Goal: Information Seeking & Learning: Learn about a topic

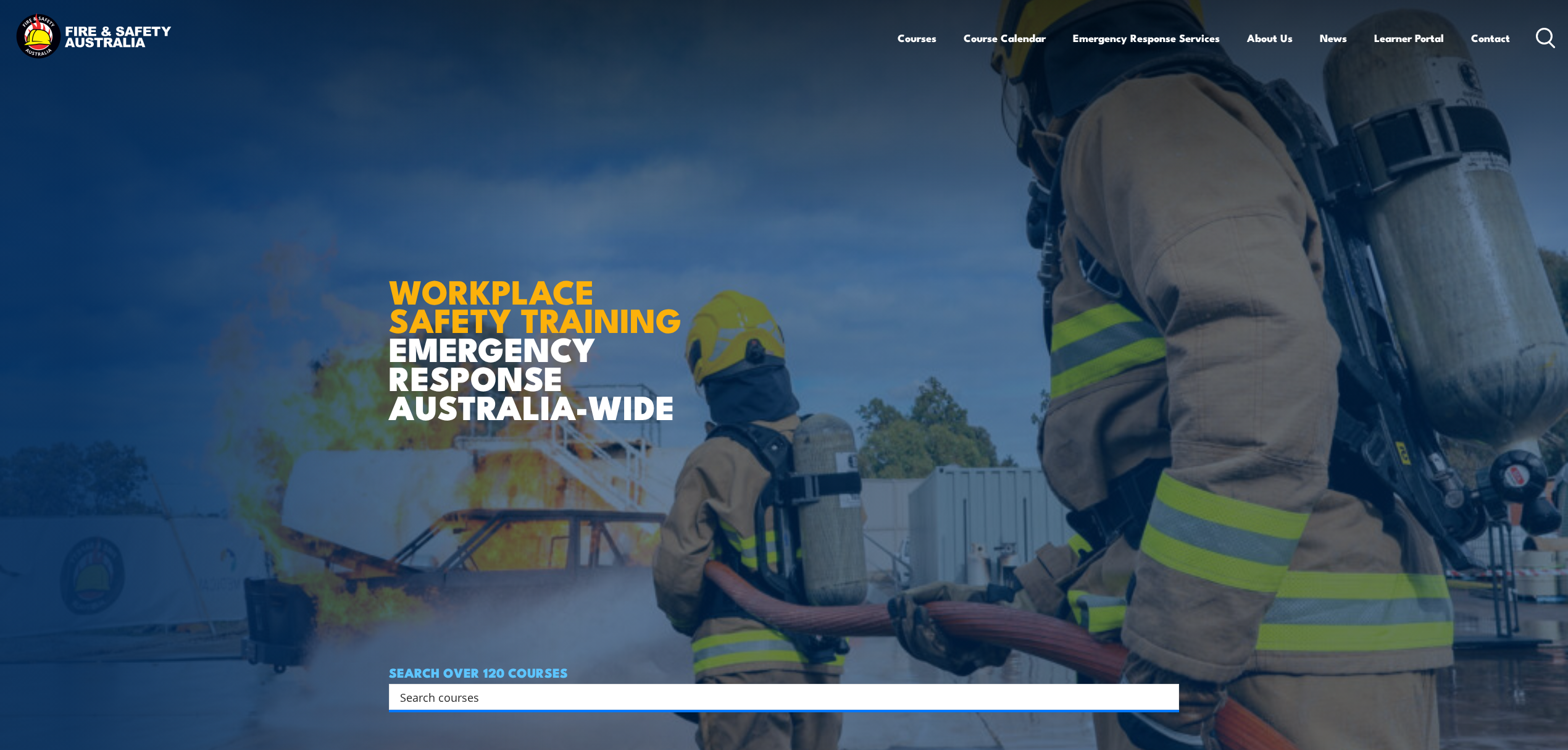
click at [470, 699] on input "Search input" at bounding box center [776, 697] width 752 height 19
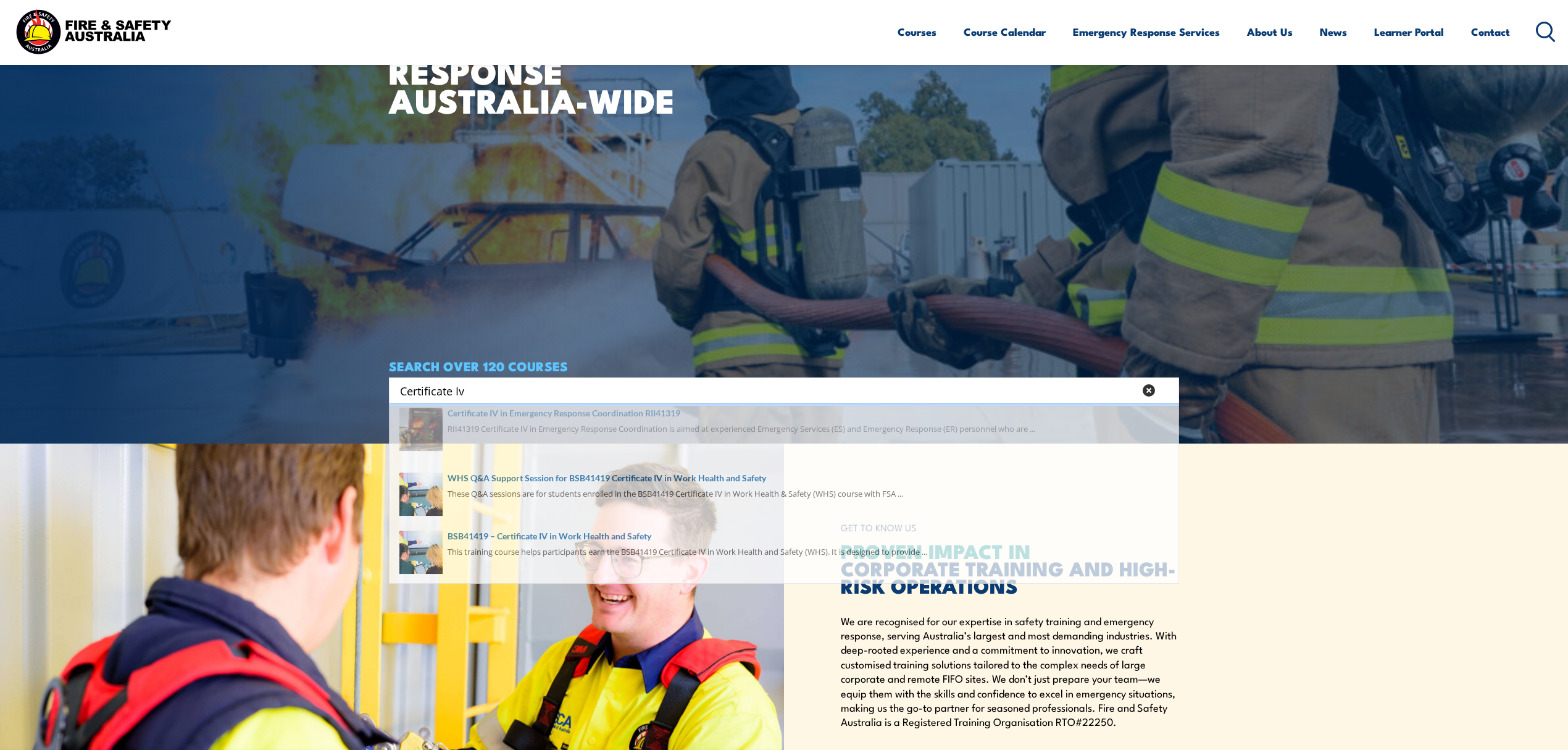
scroll to position [412, 0]
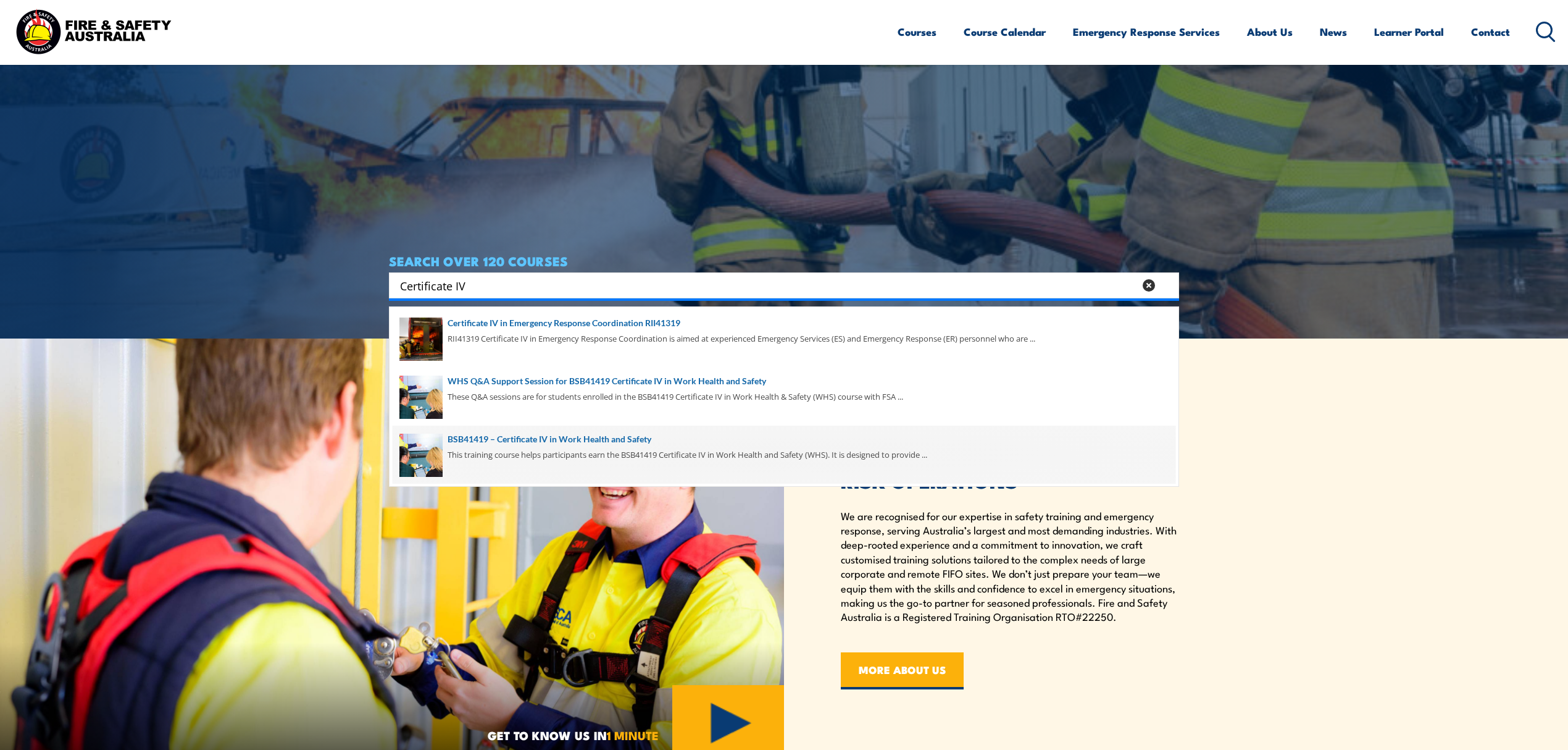
type input "Certificate IV"
click at [611, 445] on span at bounding box center [784, 455] width 783 height 58
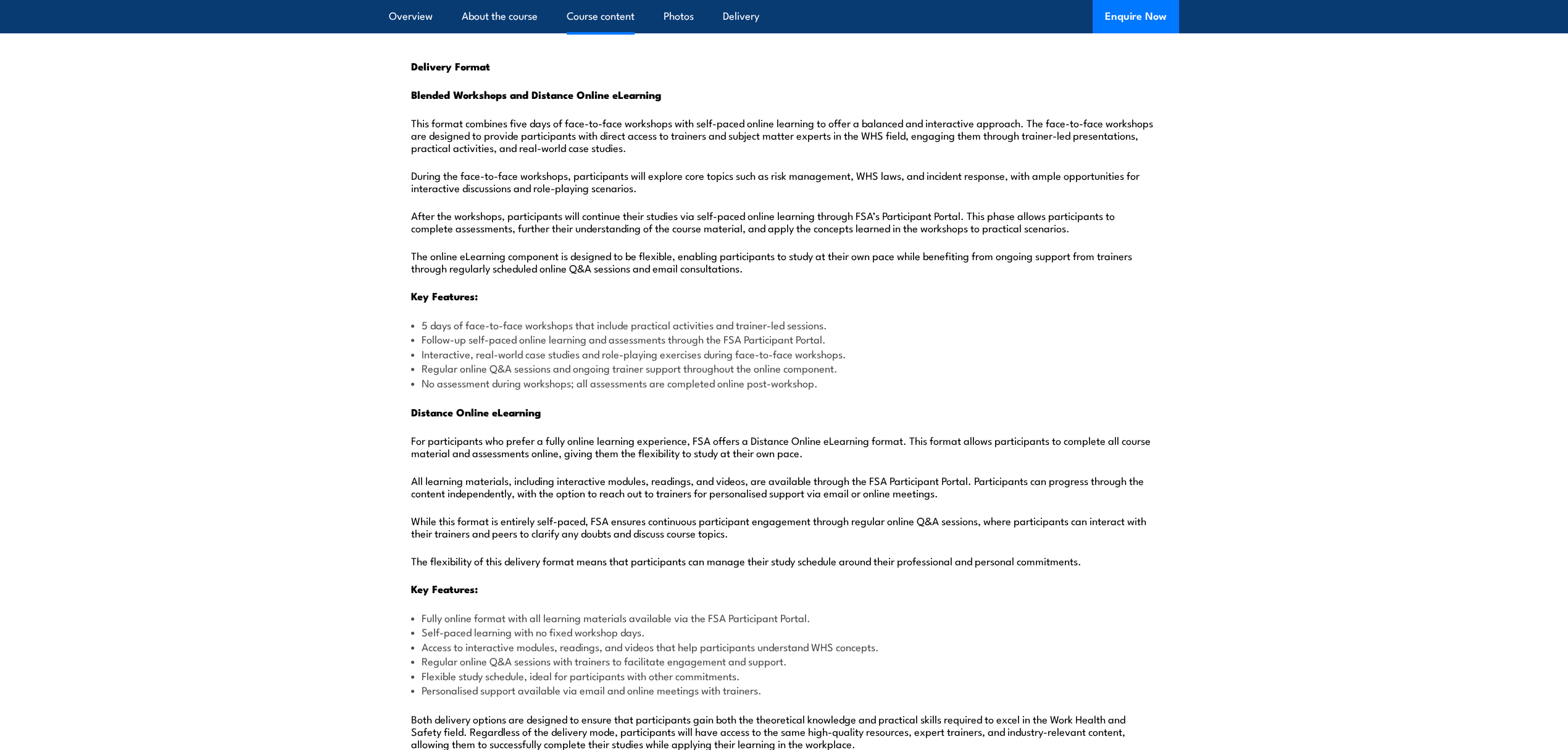
scroll to position [1235, 0]
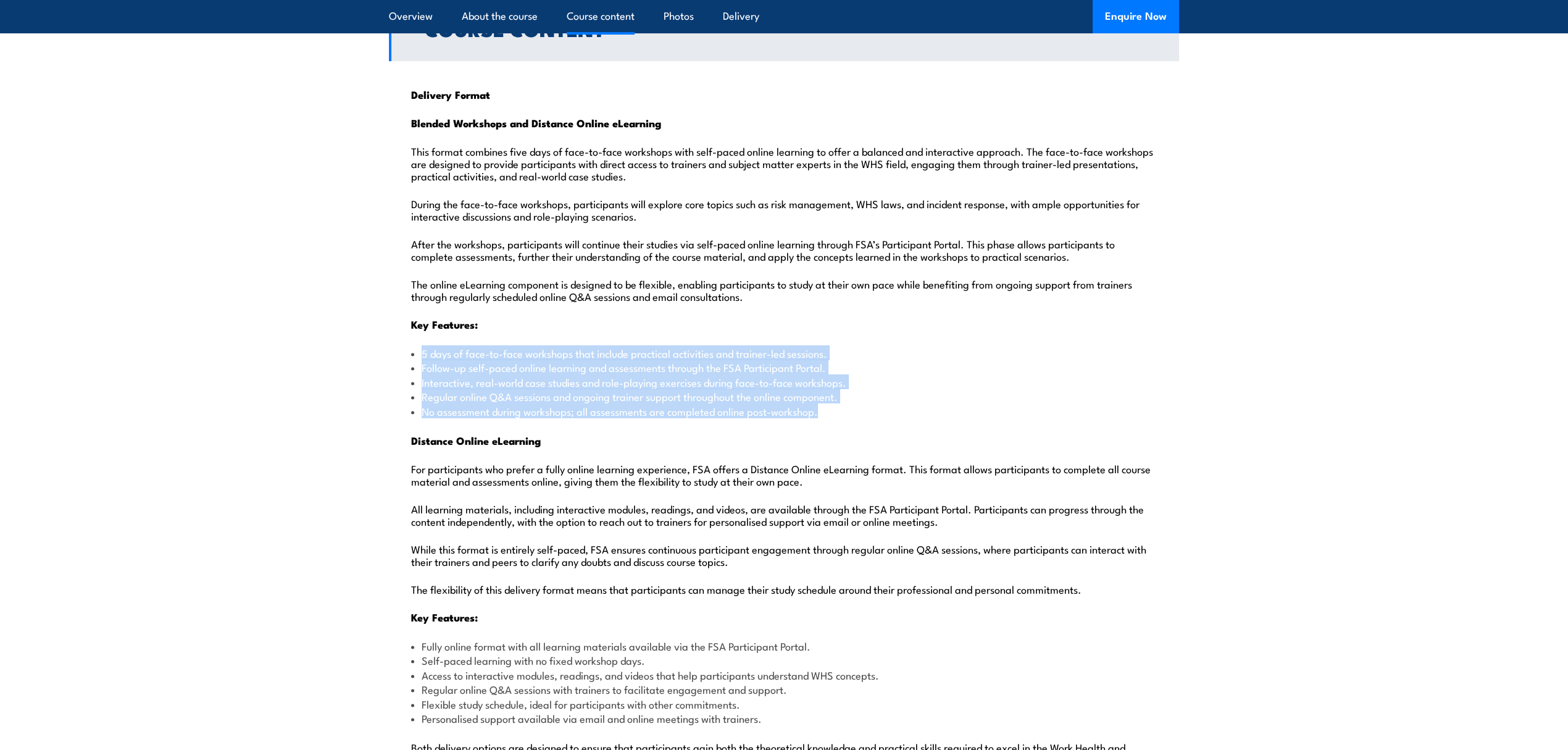
drag, startPoint x: 821, startPoint y: 379, endPoint x: 424, endPoint y: 327, distance: 400.4
click at [424, 346] on ul "5 days of face-to-face workshops that include practical activities and trainer-…" at bounding box center [784, 382] width 746 height 73
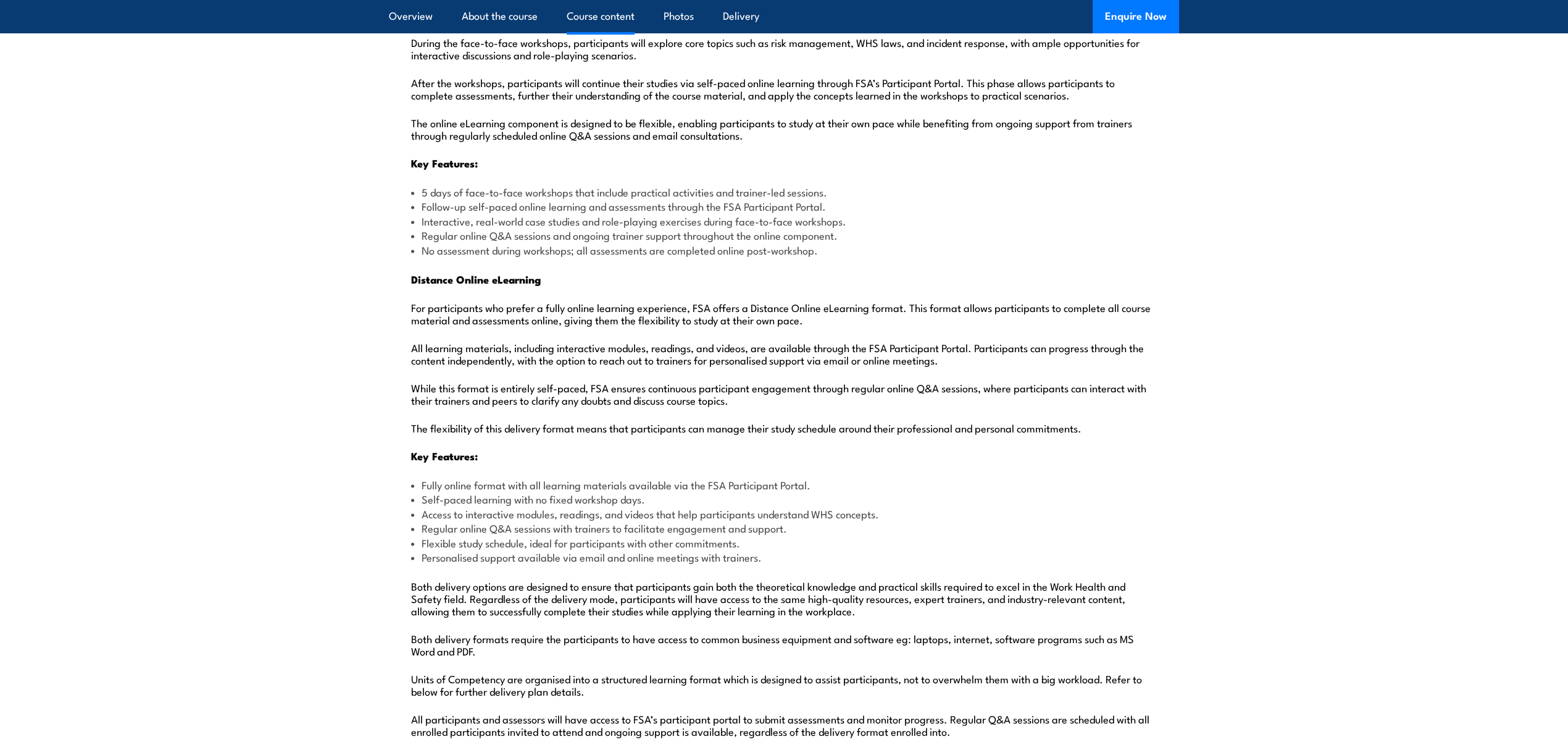
scroll to position [1400, 0]
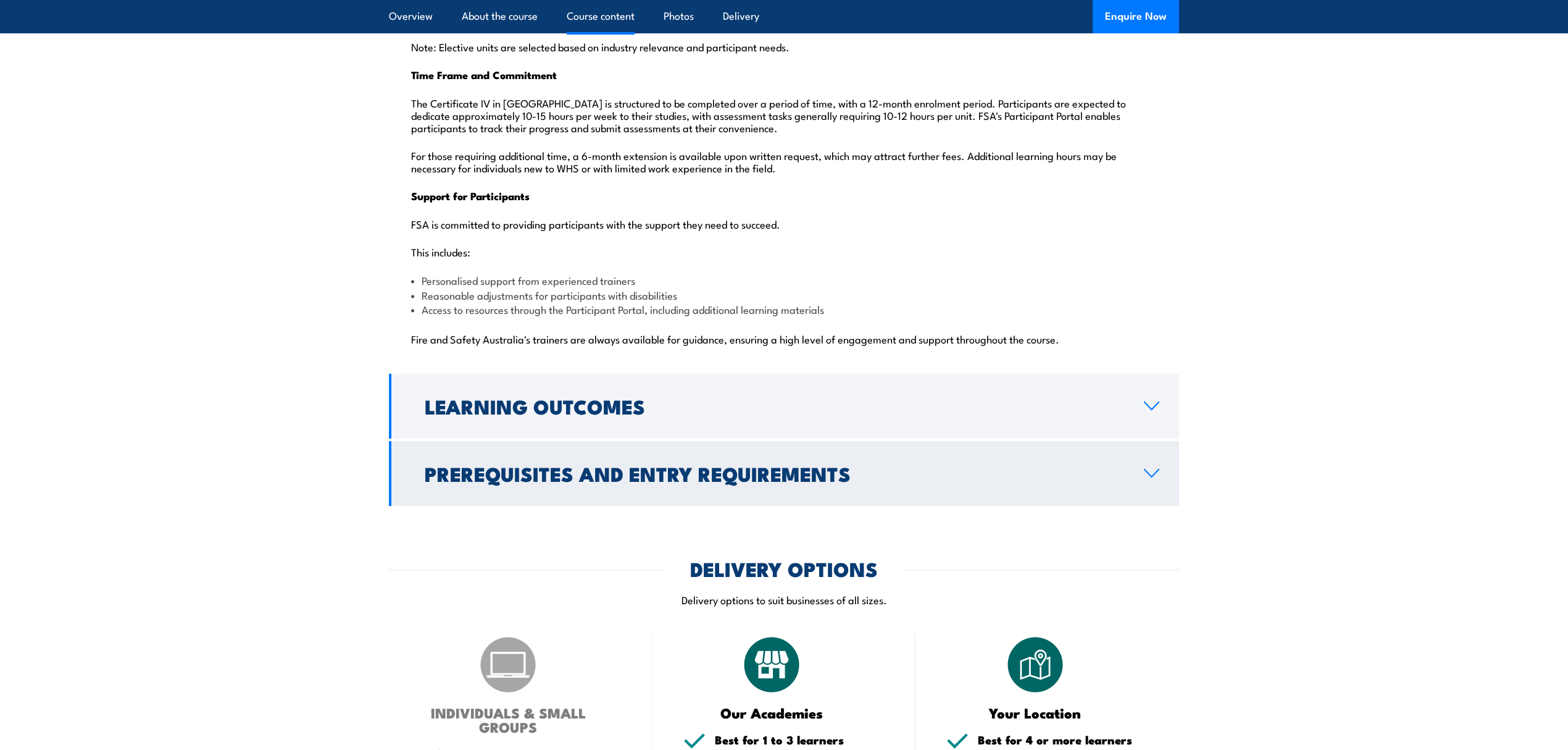
click at [554, 468] on h2 "Prerequisites and Entry Requirements" at bounding box center [774, 473] width 699 height 17
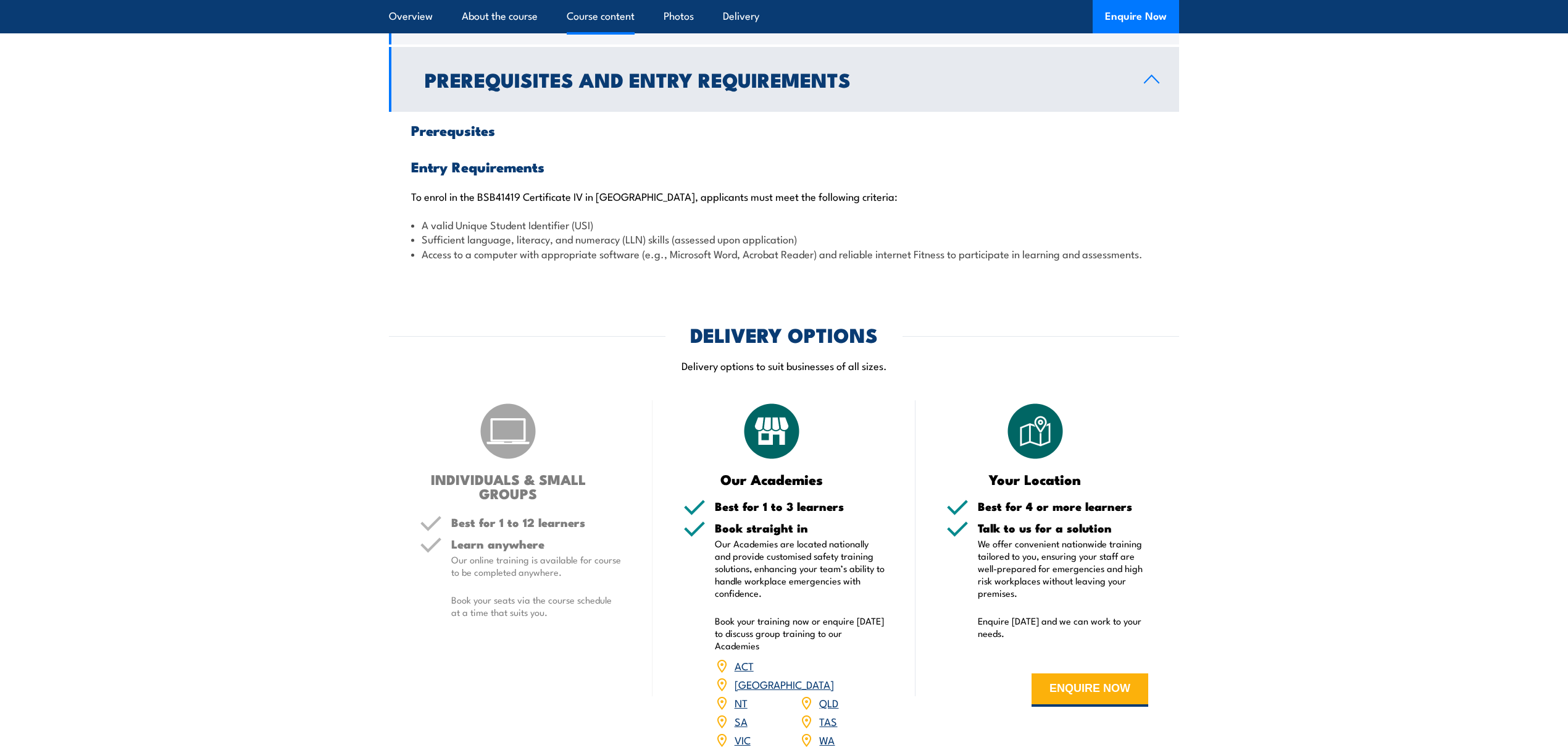
scroll to position [1007, 0]
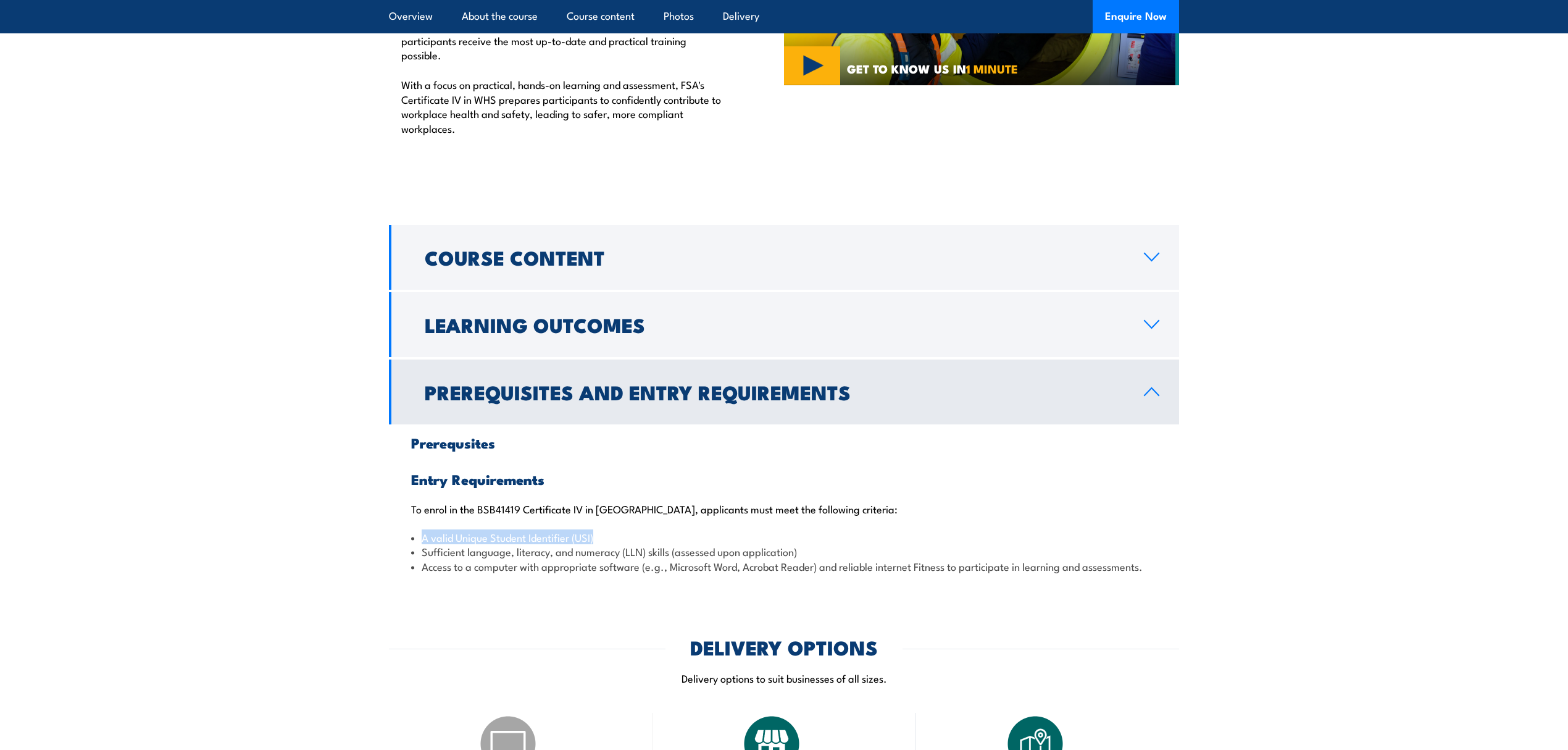
drag, startPoint x: 420, startPoint y: 508, endPoint x: 623, endPoint y: 510, distance: 203.0
click at [623, 530] on li "A valid Unique Student Identifier (USI)" at bounding box center [784, 537] width 746 height 14
click at [639, 544] on li "Sufficient language, literacy, and numeracy (LLN) skills (assessed upon applica…" at bounding box center [784, 551] width 746 height 14
drag, startPoint x: 610, startPoint y: 513, endPoint x: 455, endPoint y: 510, distance: 155.0
click at [455, 530] on li "A valid Unique Student Identifier (USI)" at bounding box center [784, 537] width 746 height 14
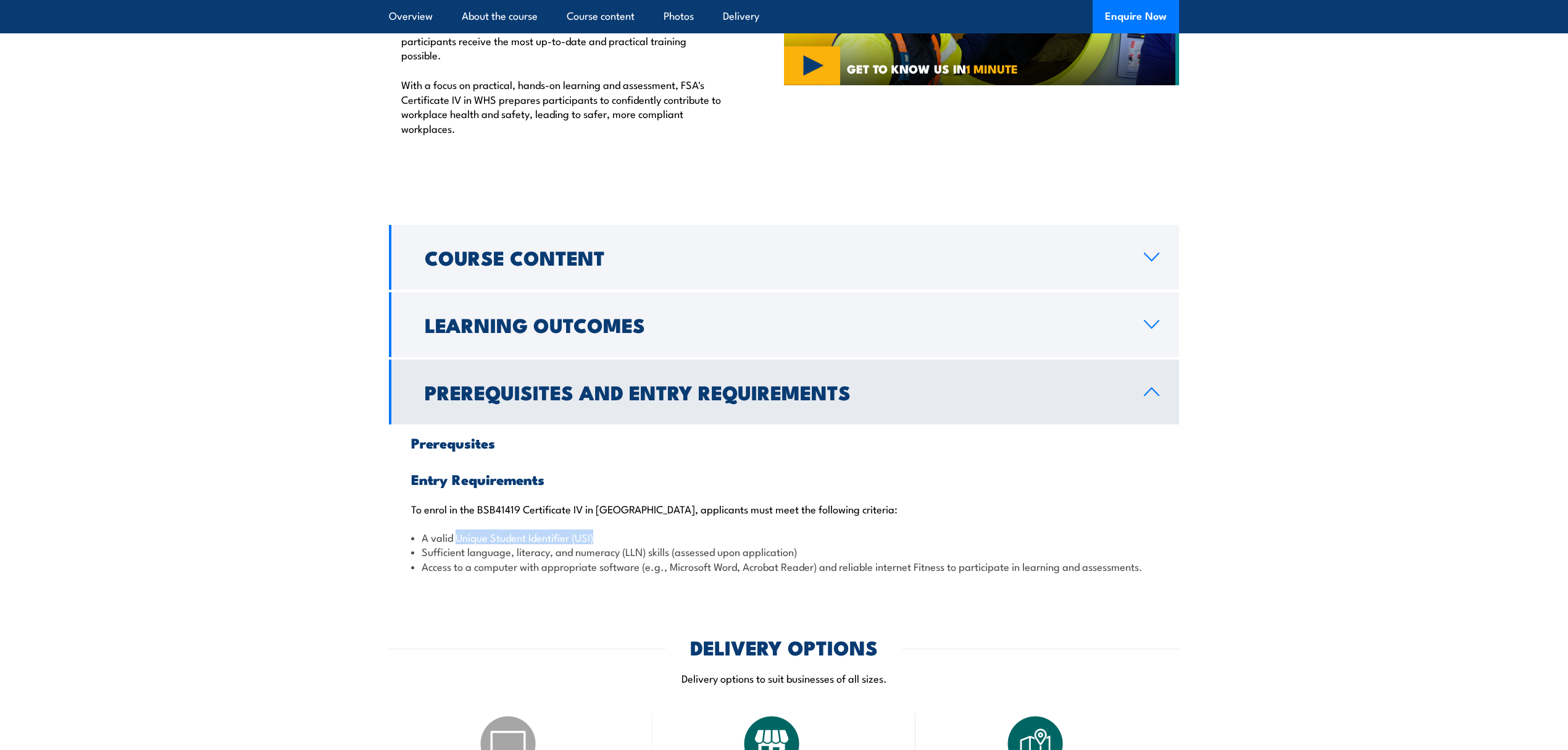
click at [455, 530] on li "A valid Unique Student Identifier (USI)" at bounding box center [784, 537] width 746 height 14
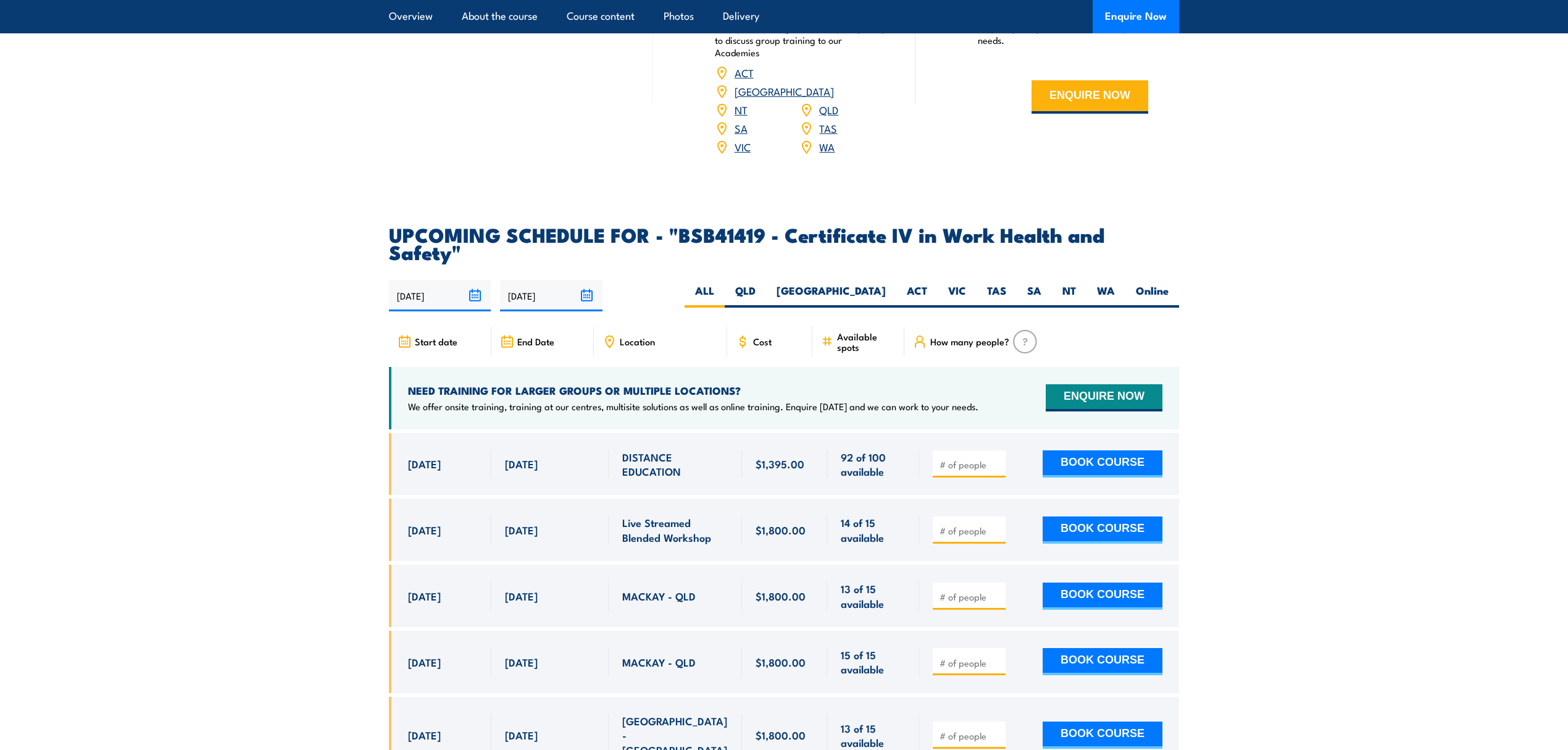
scroll to position [1913, 0]
drag, startPoint x: 409, startPoint y: 482, endPoint x: 576, endPoint y: 484, distance: 167.0
click at [576, 498] on div "[DATE] - [DATE]" at bounding box center [784, 529] width 791 height 63
click at [660, 498] on div "Live Streamed Blended Workshop" at bounding box center [675, 529] width 133 height 63
drag, startPoint x: 406, startPoint y: 415, endPoint x: 693, endPoint y: 423, distance: 287.1
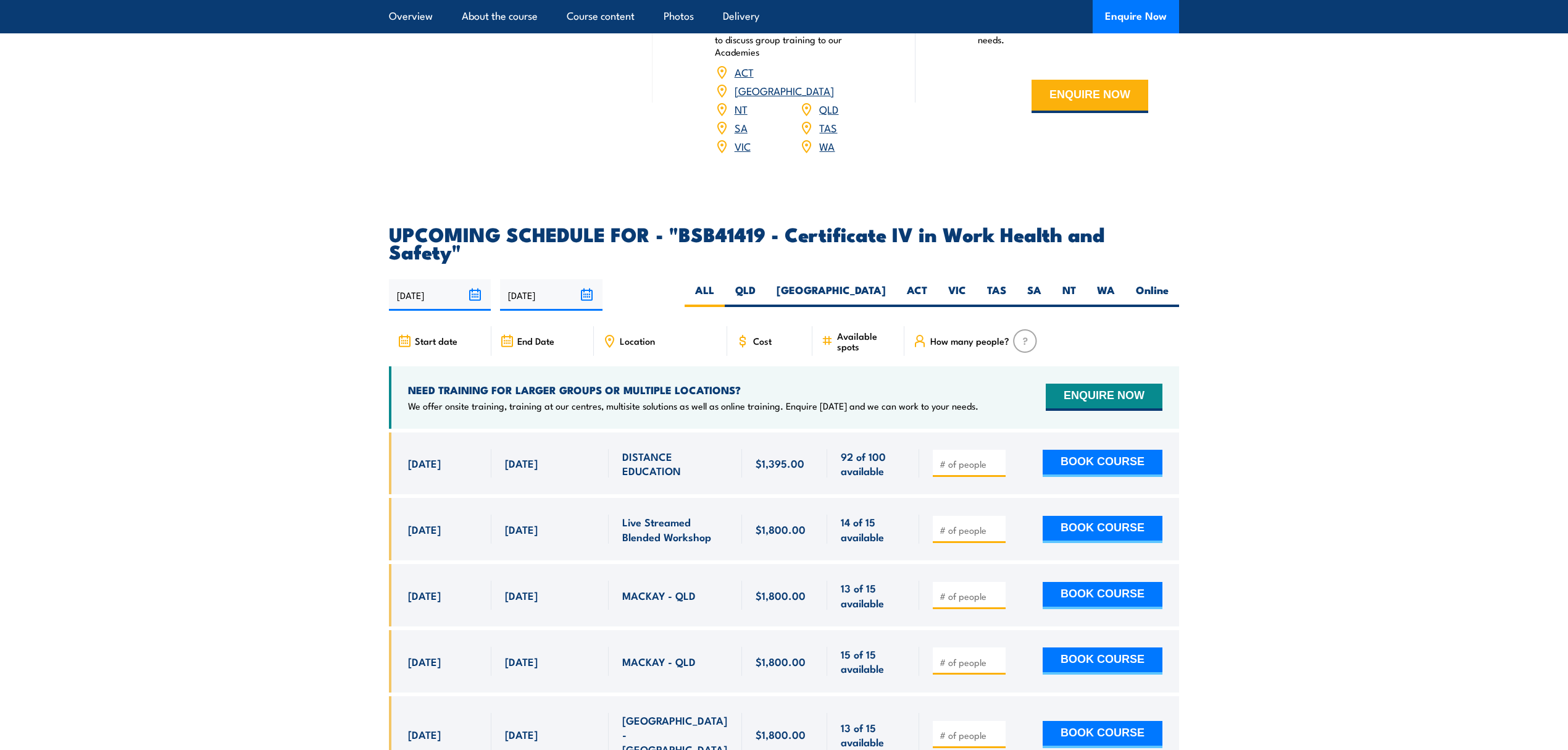
click at [693, 433] on div "[DATE] - [DATE]" at bounding box center [784, 464] width 791 height 63
click at [693, 449] on span "DISTANCE EDUCATION" at bounding box center [675, 464] width 106 height 29
drag, startPoint x: 693, startPoint y: 423, endPoint x: 620, endPoint y: 401, distance: 76.2
click at [620, 433] on div "DISTANCE EDUCATION" at bounding box center [675, 464] width 133 height 63
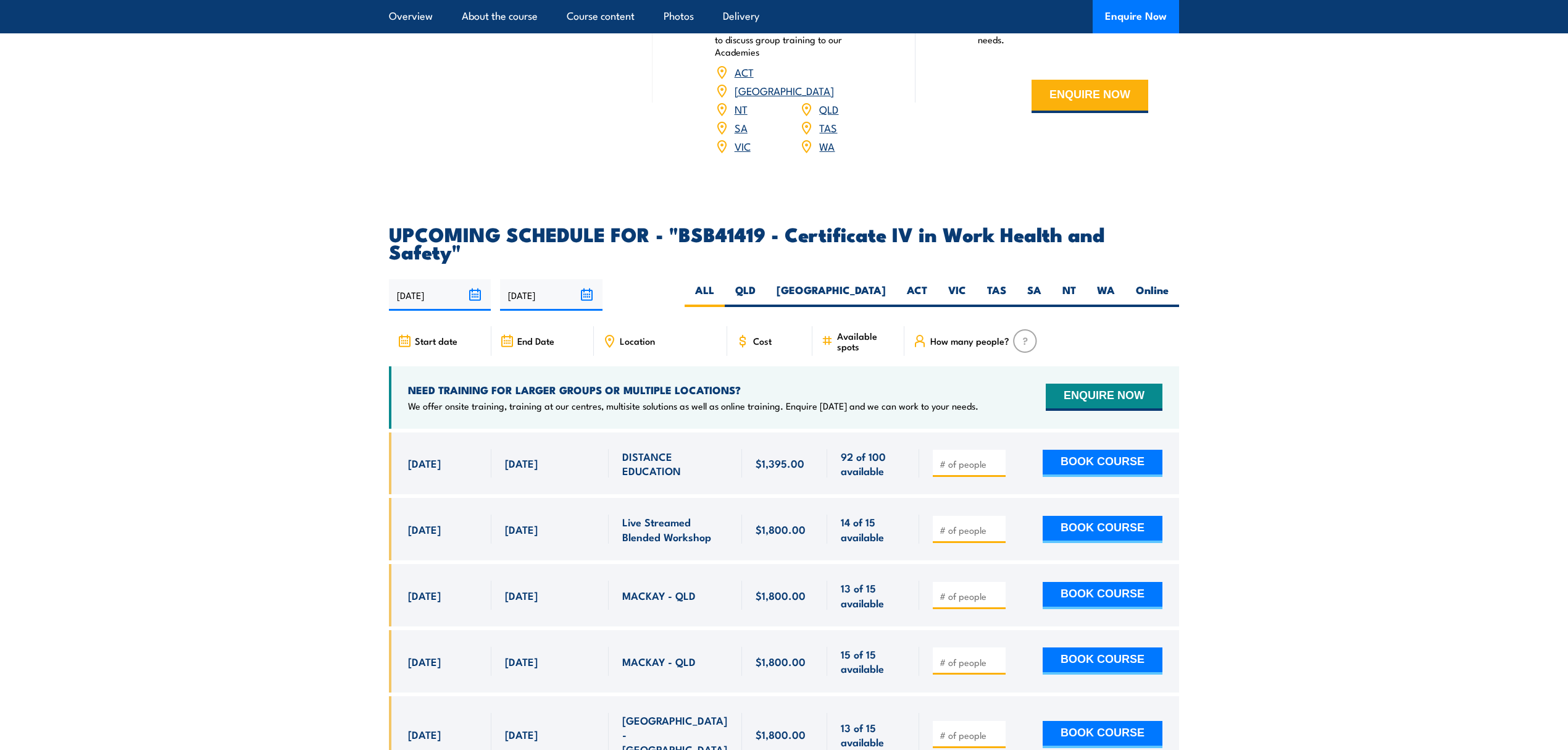
drag, startPoint x: 406, startPoint y: 410, endPoint x: 629, endPoint y: 411, distance: 223.0
click at [629, 433] on div "[DATE] - [DATE]" at bounding box center [784, 464] width 791 height 63
click at [689, 449] on span "DISTANCE EDUCATION" at bounding box center [675, 464] width 106 height 29
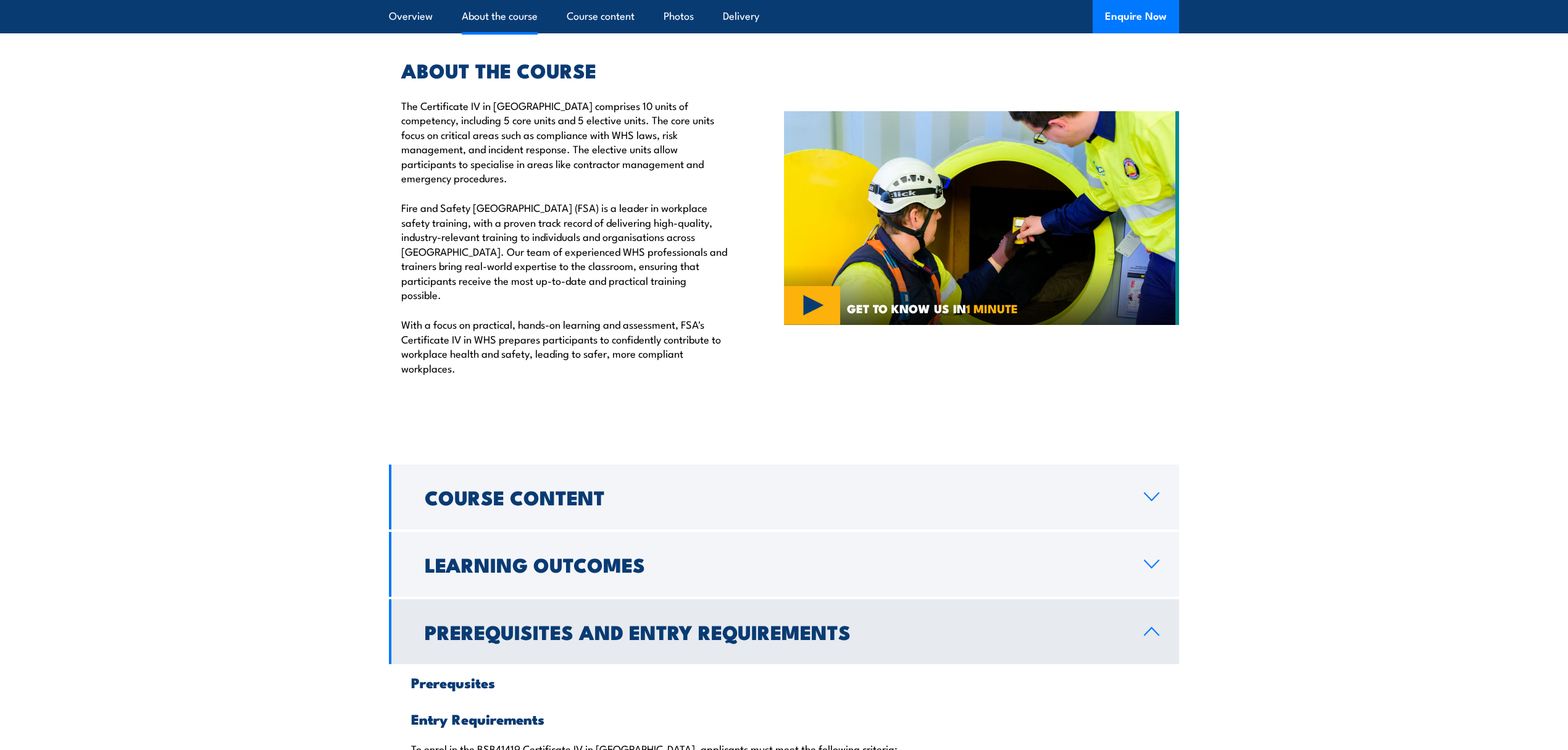
scroll to position [842, 0]
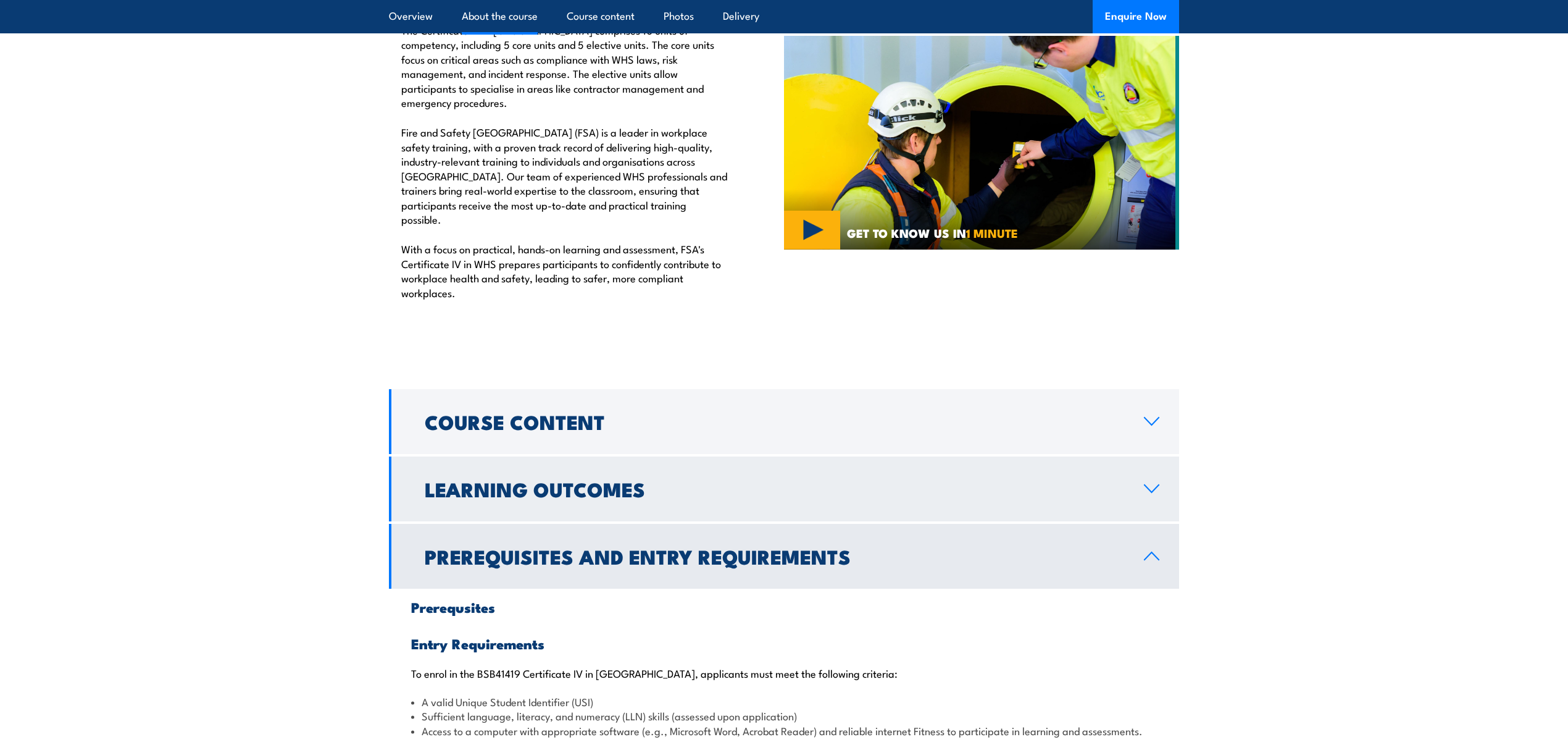
click at [588, 480] on h2 "Learning Outcomes" at bounding box center [774, 488] width 699 height 17
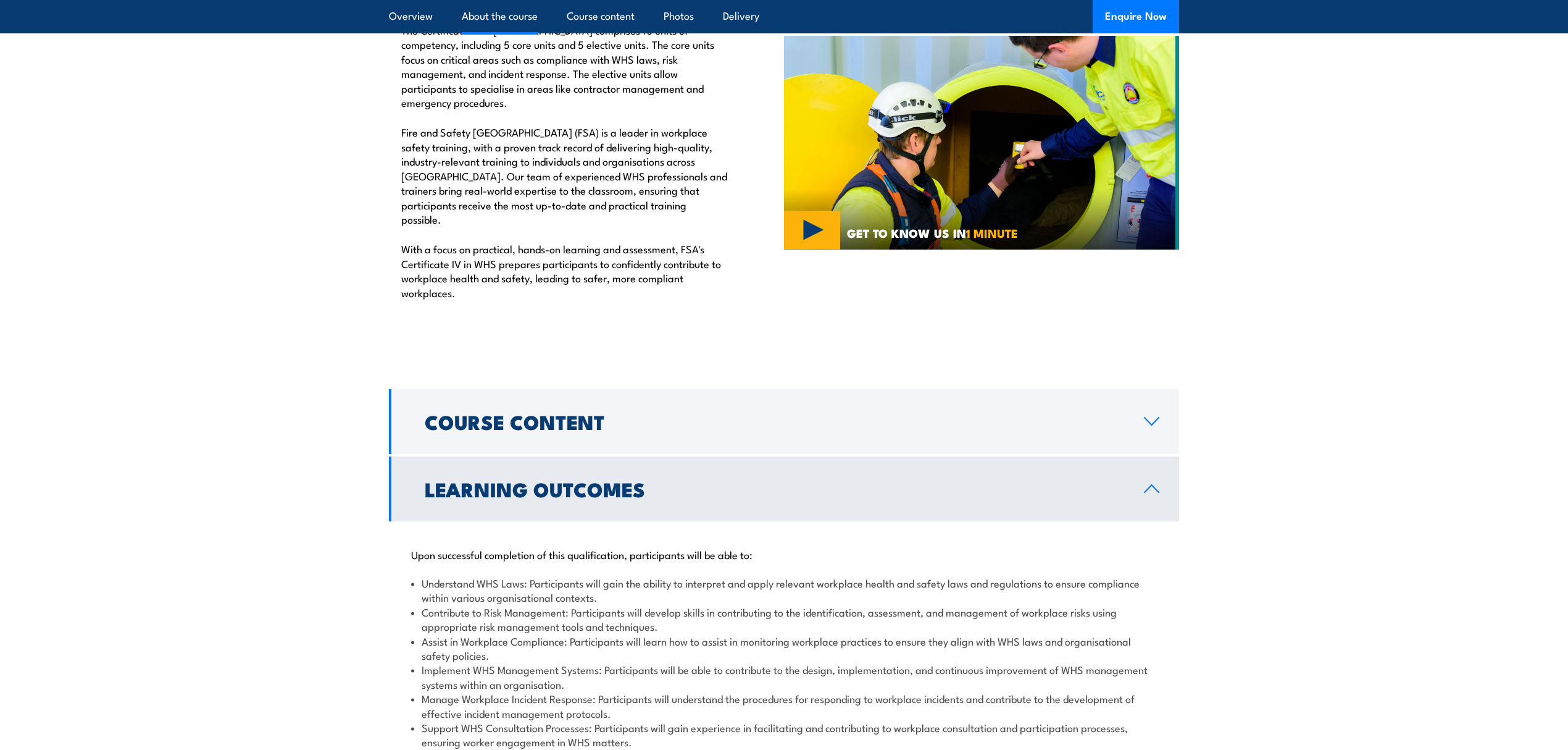
click at [726, 477] on link "Learning Outcomes" at bounding box center [784, 489] width 791 height 65
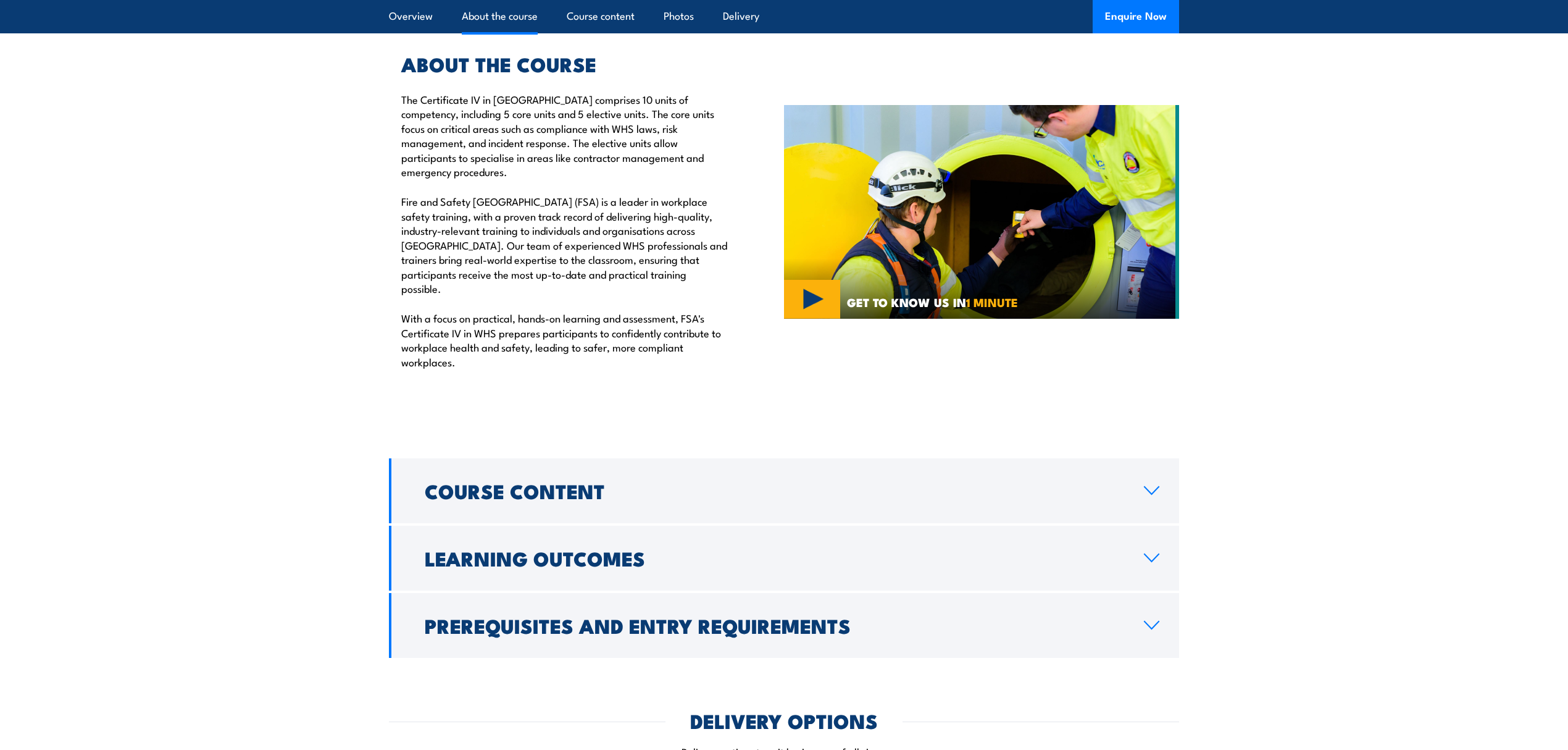
scroll to position [677, 0]
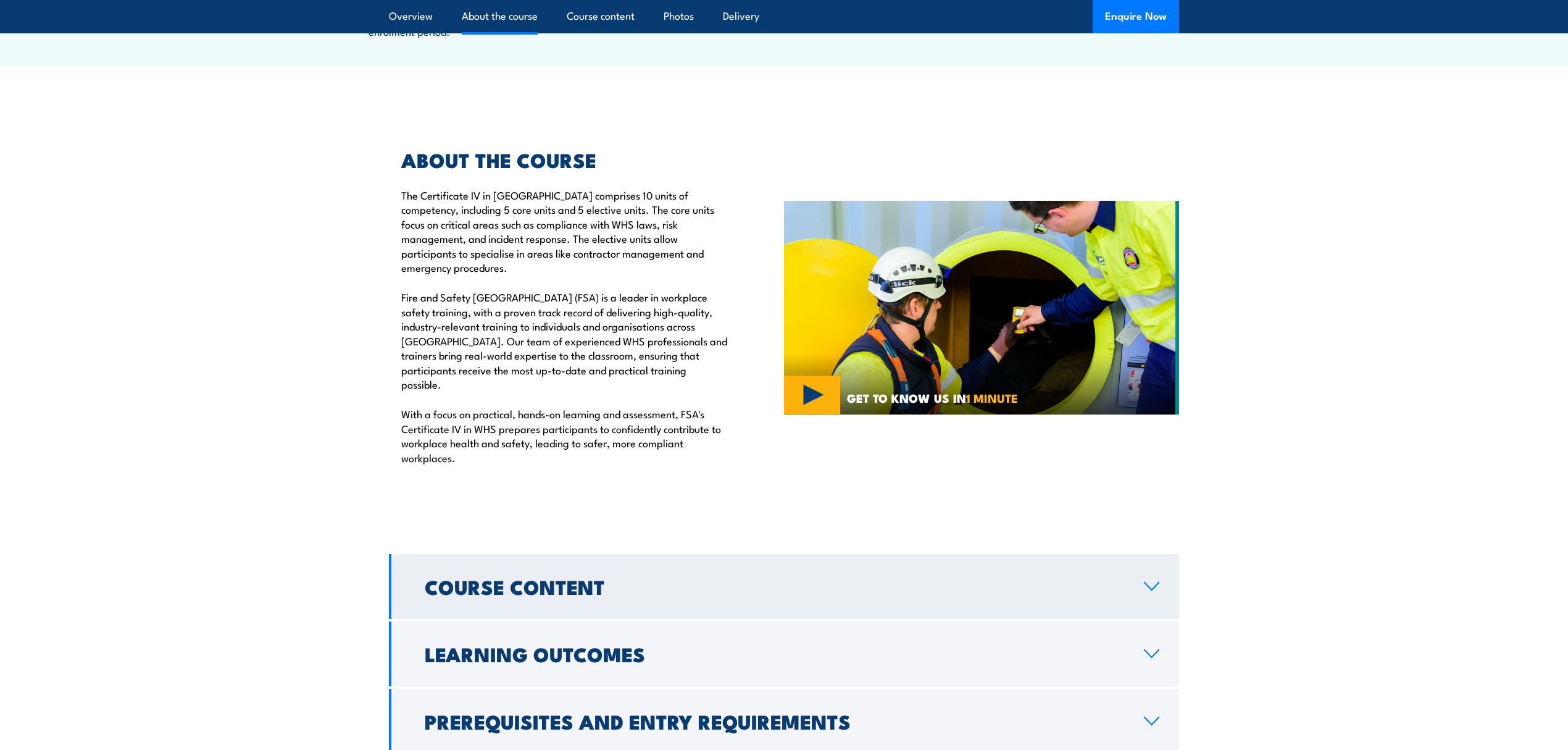
click at [584, 578] on h2 "Course Content" at bounding box center [774, 586] width 699 height 17
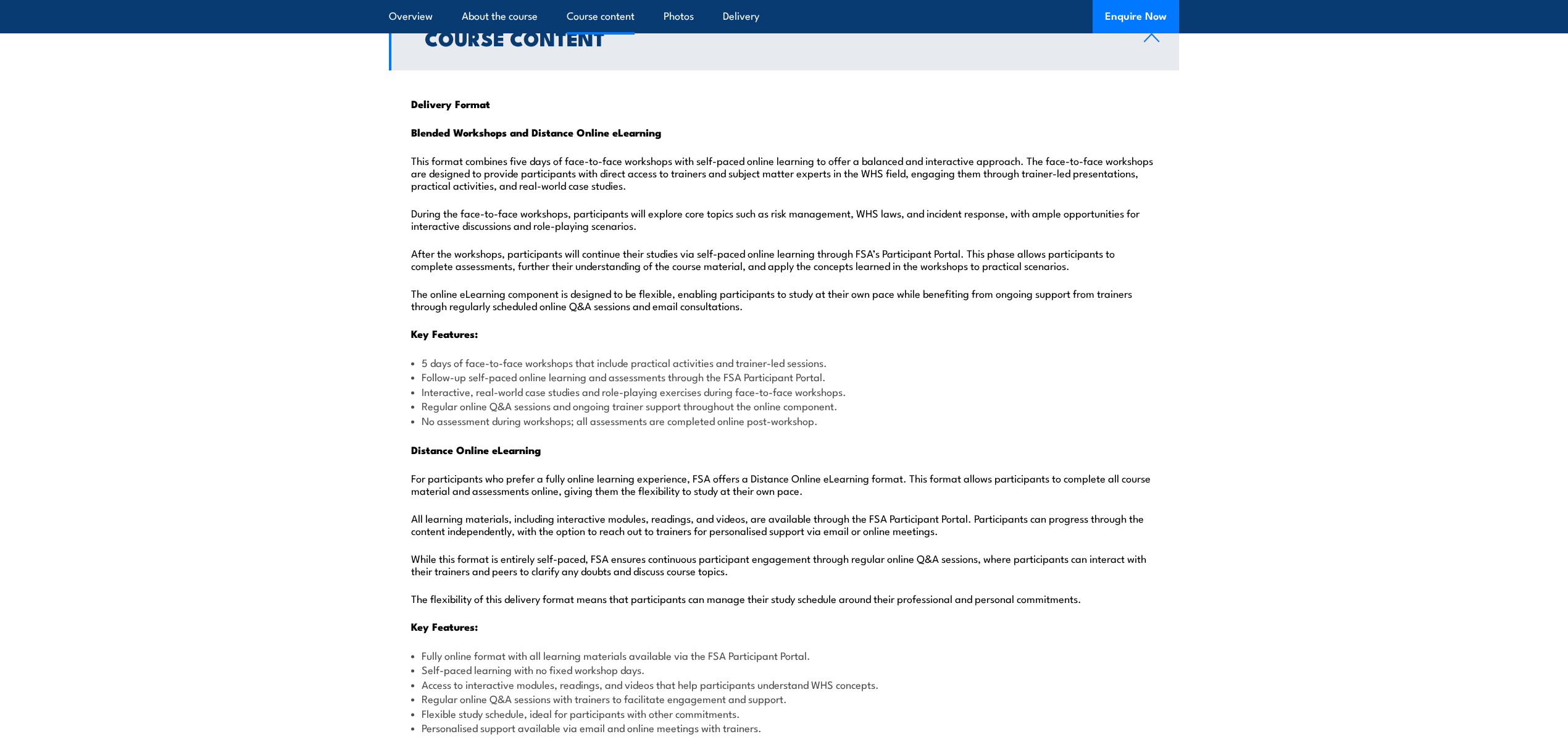
scroll to position [1337, 0]
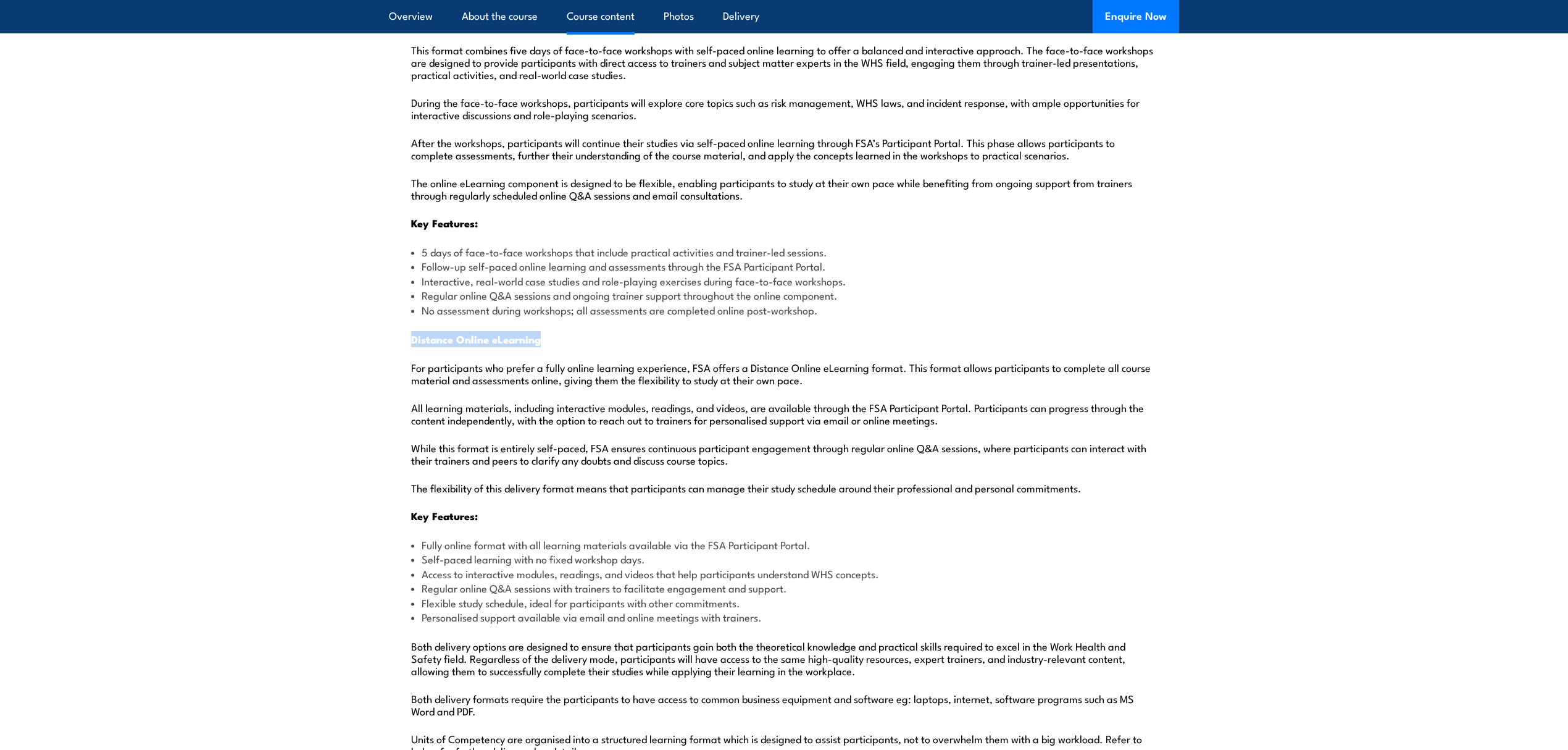
drag, startPoint x: 408, startPoint y: 307, endPoint x: 545, endPoint y: 301, distance: 137.1
click at [545, 332] on p "Distance Online eLearning" at bounding box center [784, 338] width 746 height 13
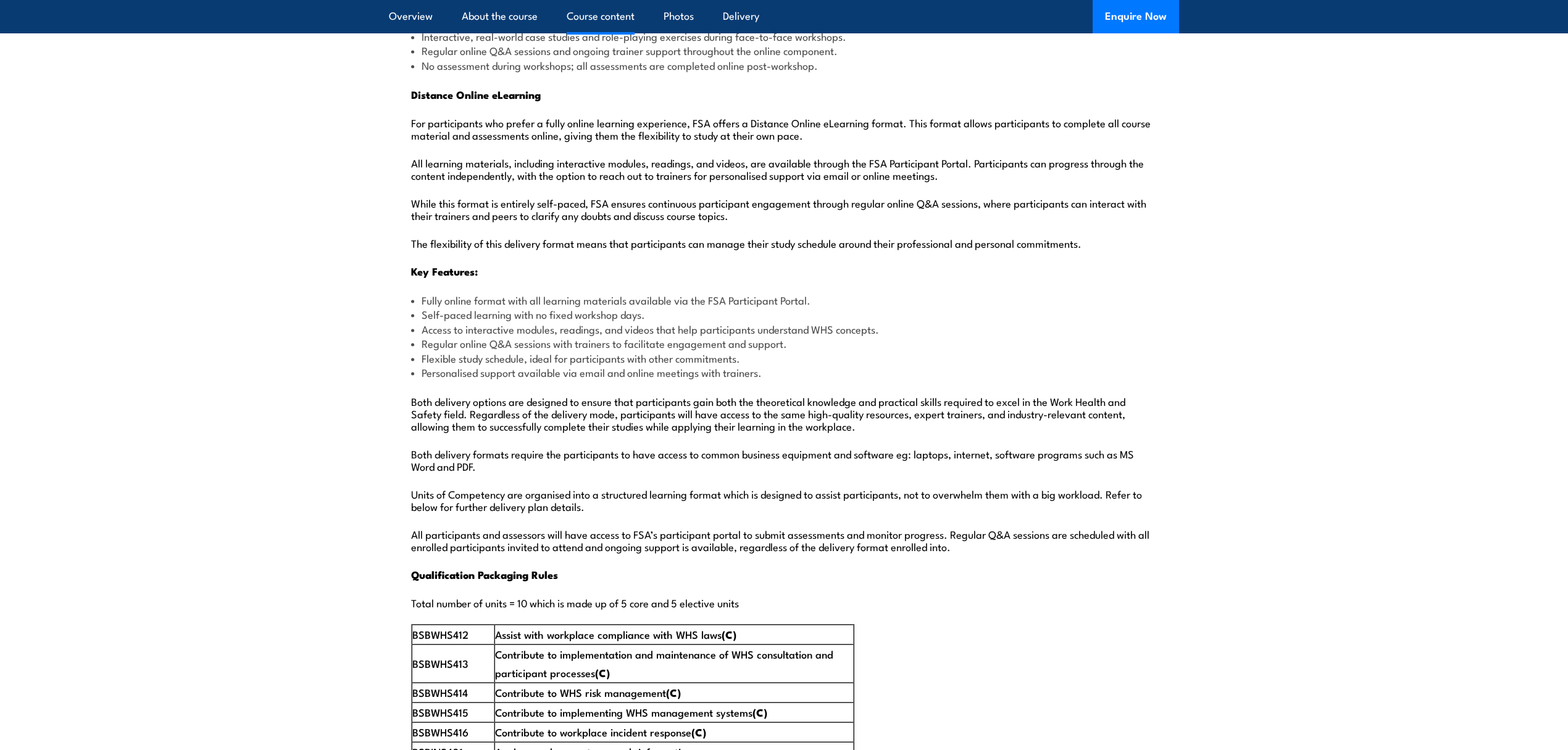
scroll to position [1584, 0]
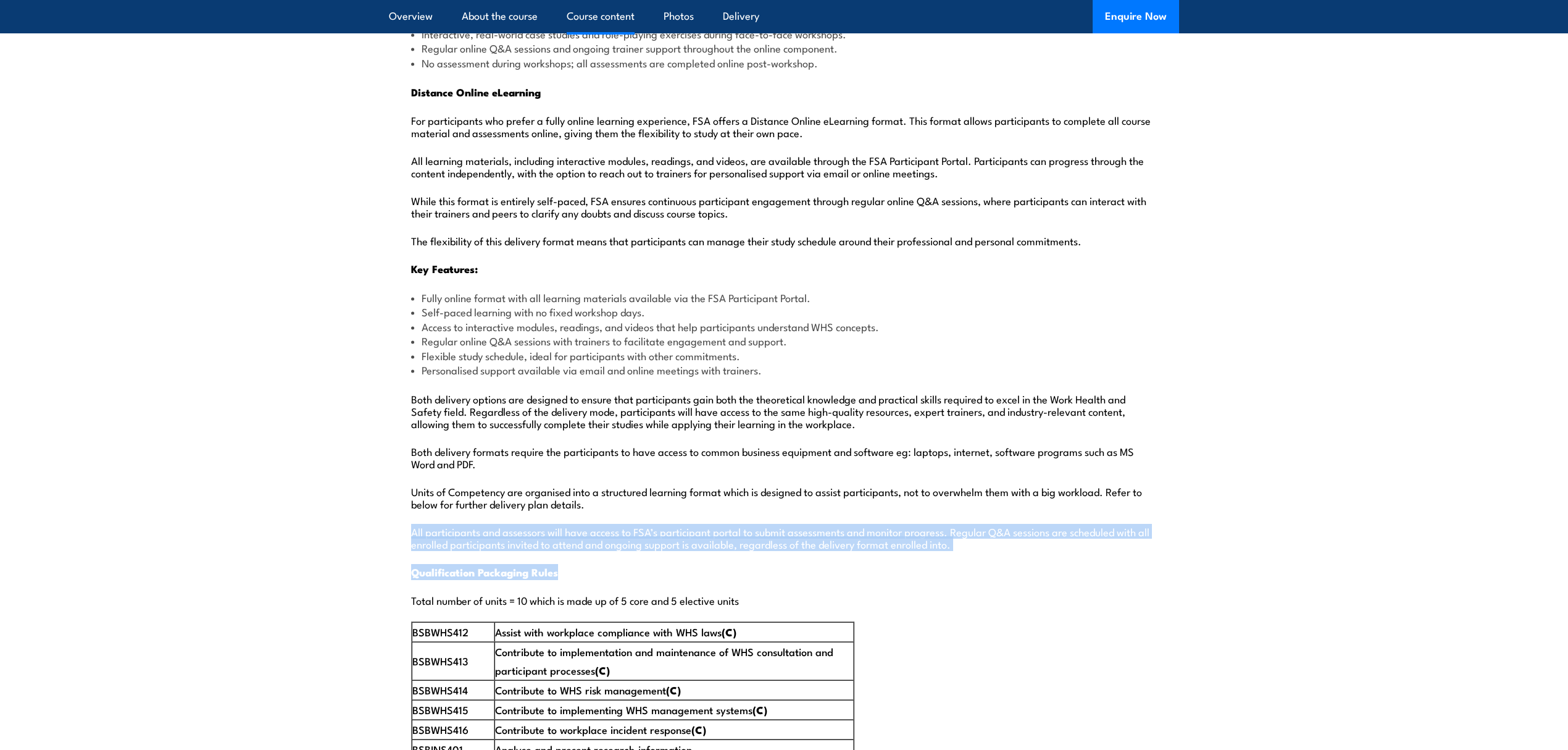
drag, startPoint x: 411, startPoint y: 495, endPoint x: 1004, endPoint y: 531, distance: 594.1
click at [1004, 531] on div "Delivery Format Blended Workshops and Distance Online eLearning This format com…" at bounding box center [784, 733] width 791 height 2040
click at [1003, 525] on p "All participants and assessors will have access to FSA’s participant portal to …" at bounding box center [784, 537] width 746 height 25
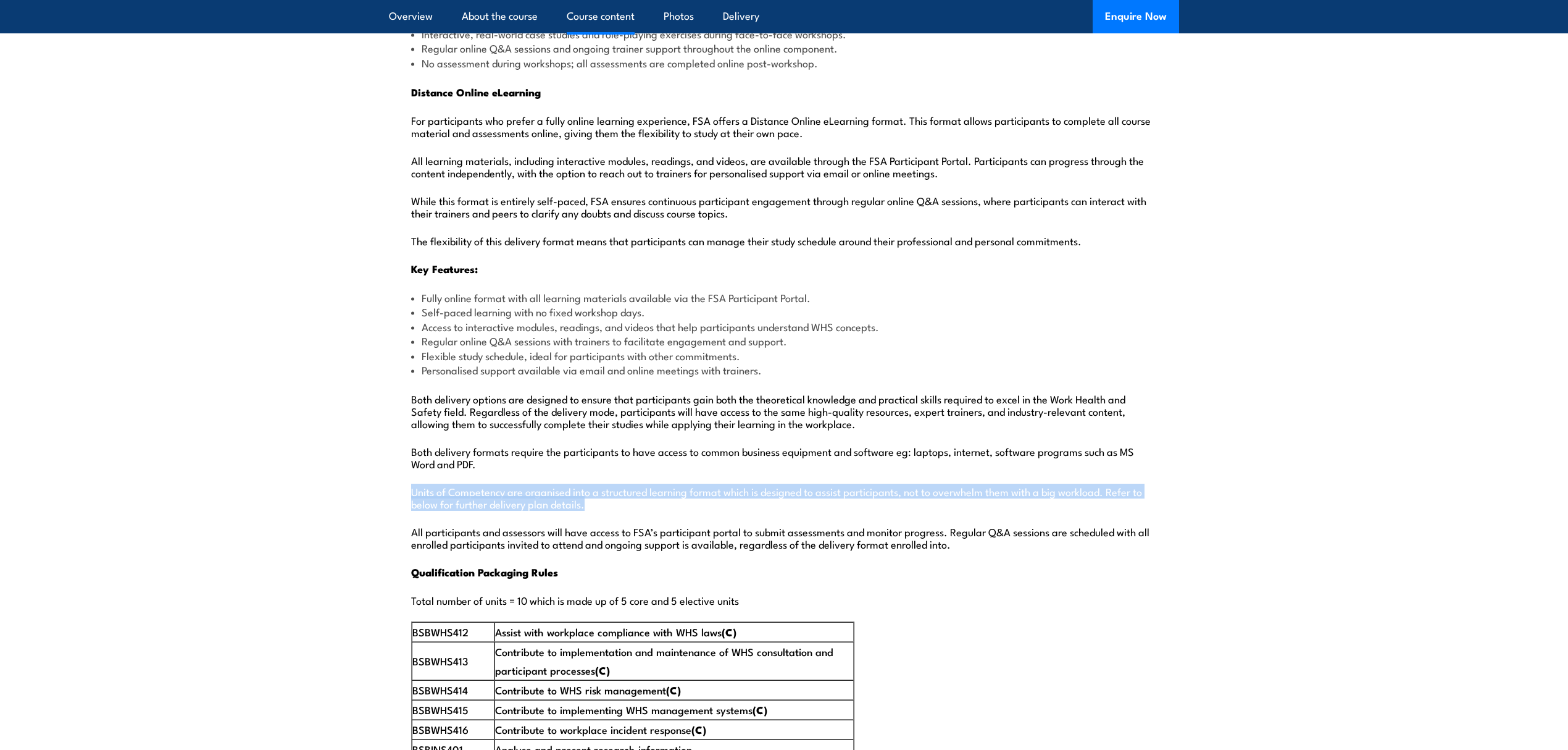
drag, startPoint x: 411, startPoint y: 459, endPoint x: 589, endPoint y: 473, distance: 178.5
click at [589, 485] on p "Units of Competency are organised into a structured learning format which is de…" at bounding box center [784, 497] width 746 height 25
drag, startPoint x: 589, startPoint y: 473, endPoint x: 410, endPoint y: 460, distance: 179.5
click at [410, 460] on div "Delivery Format Blended Workshops and Distance Online eLearning This format com…" at bounding box center [784, 733] width 791 height 2040
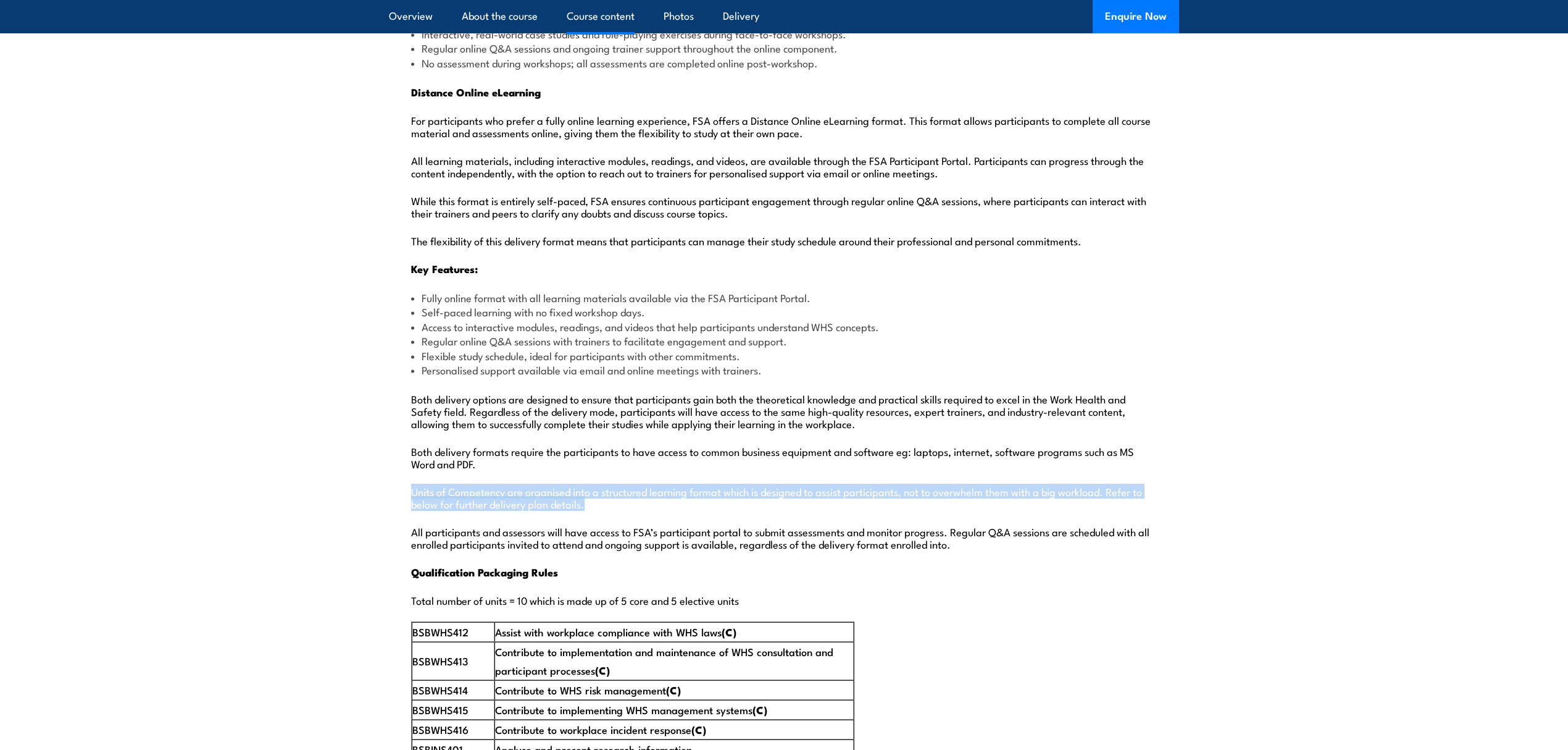
click at [615, 485] on p "Units of Competency are organised into a structured learning format which is de…" at bounding box center [784, 497] width 746 height 25
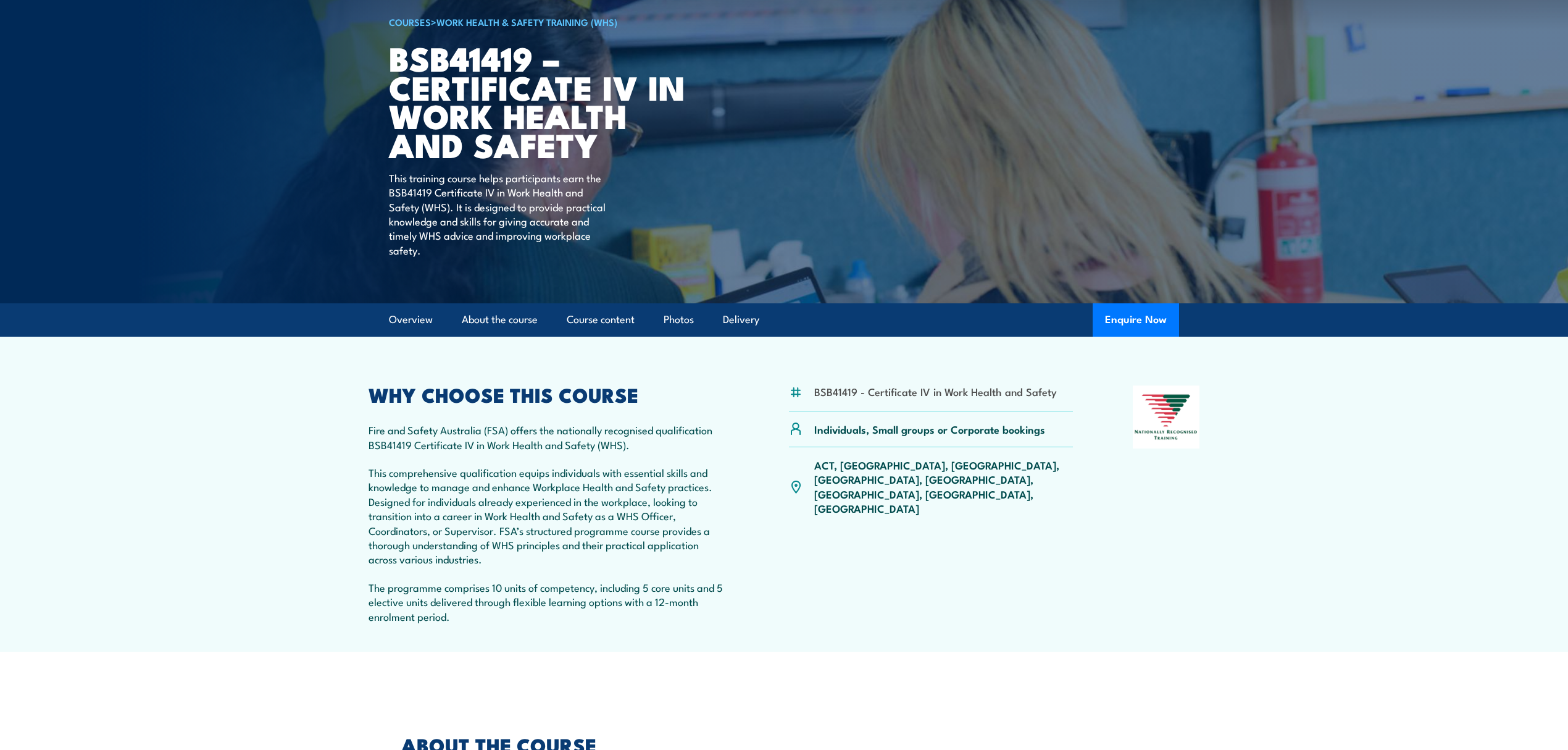
scroll to position [0, 0]
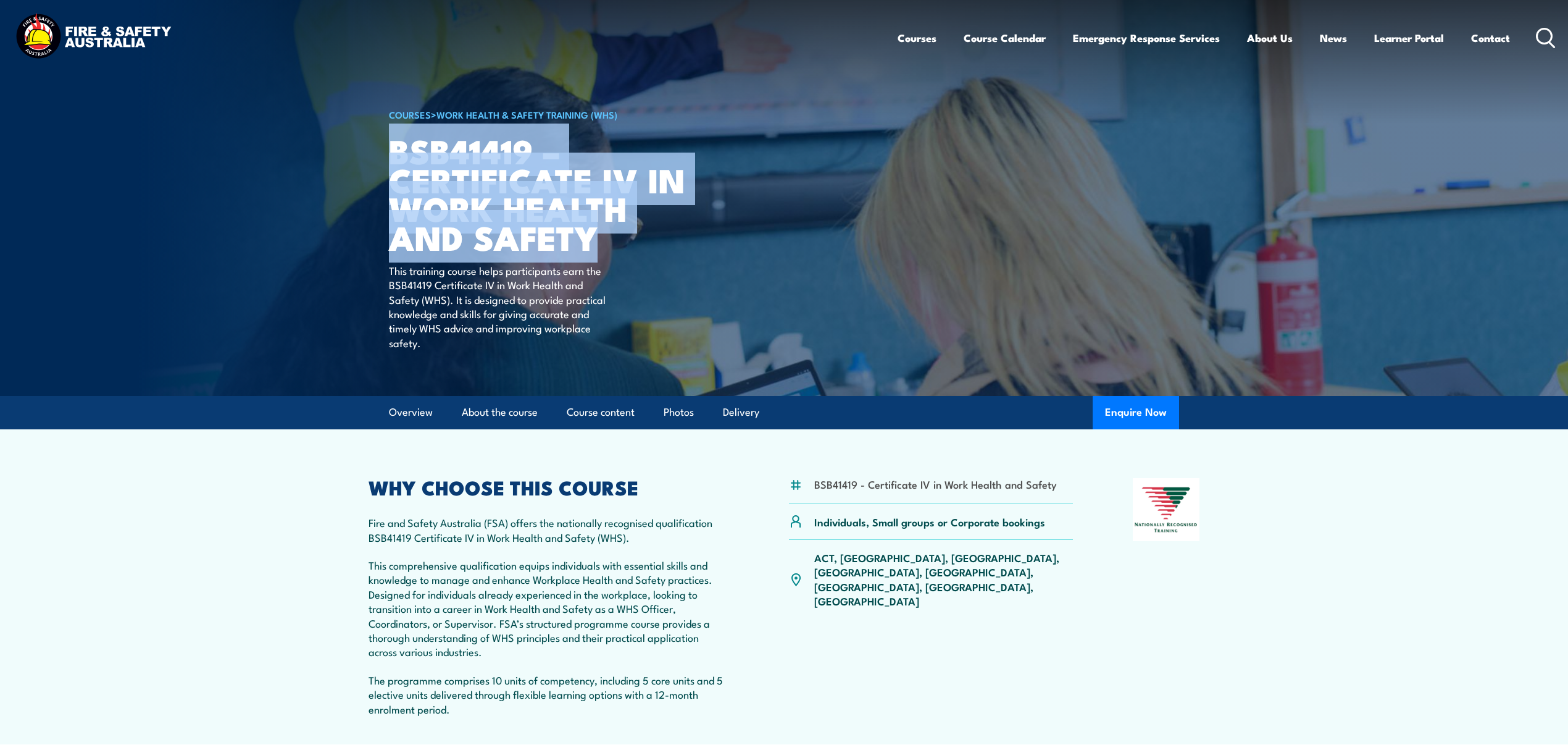
drag, startPoint x: 610, startPoint y: 234, endPoint x: 391, endPoint y: 159, distance: 231.5
click at [391, 159] on h1 "BSB41419 – Certificate IV in Work Health and Safety" at bounding box center [541, 193] width 305 height 115
click at [531, 178] on h1 "BSB41419 – Certificate IV in Work Health and Safety" at bounding box center [541, 193] width 305 height 115
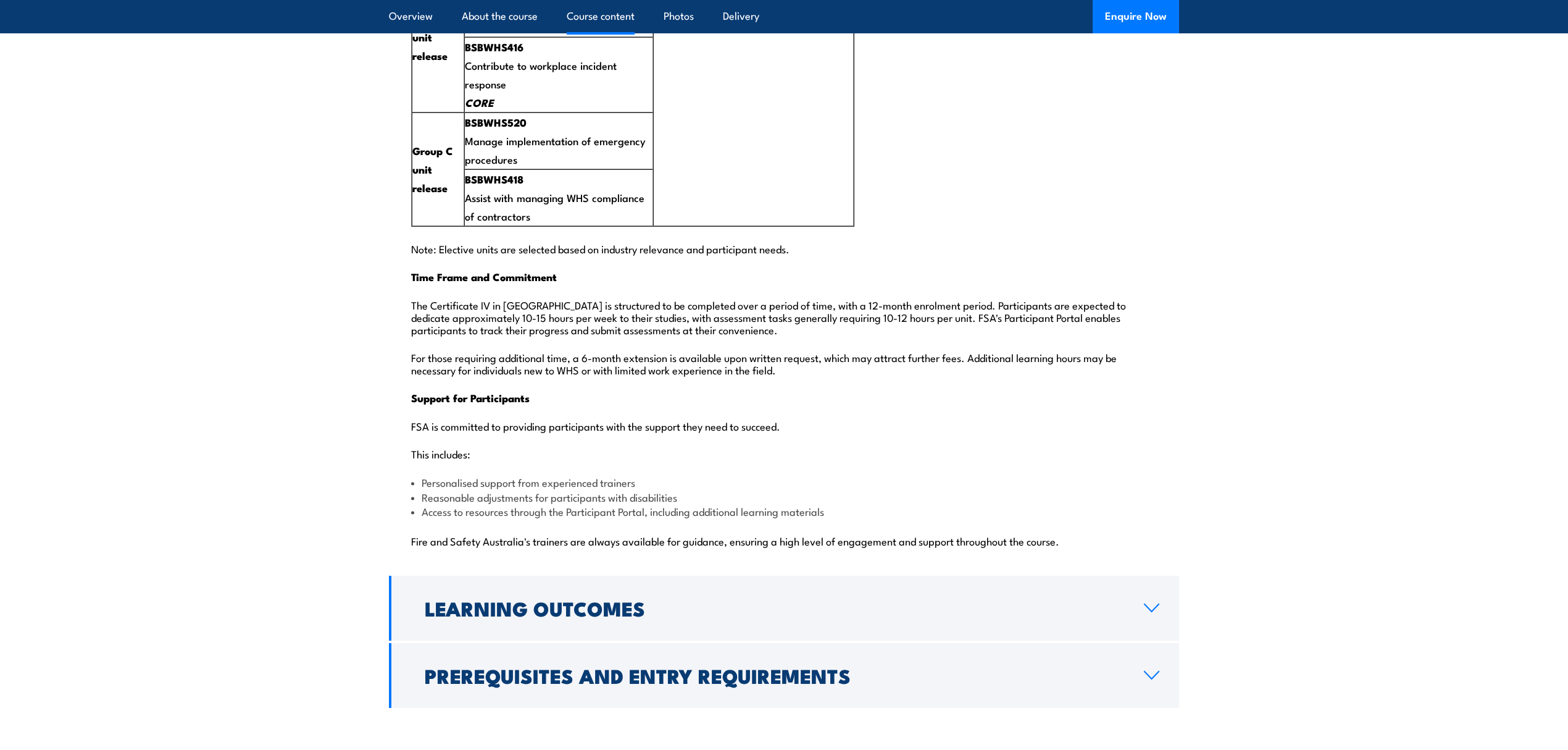
scroll to position [2800, 0]
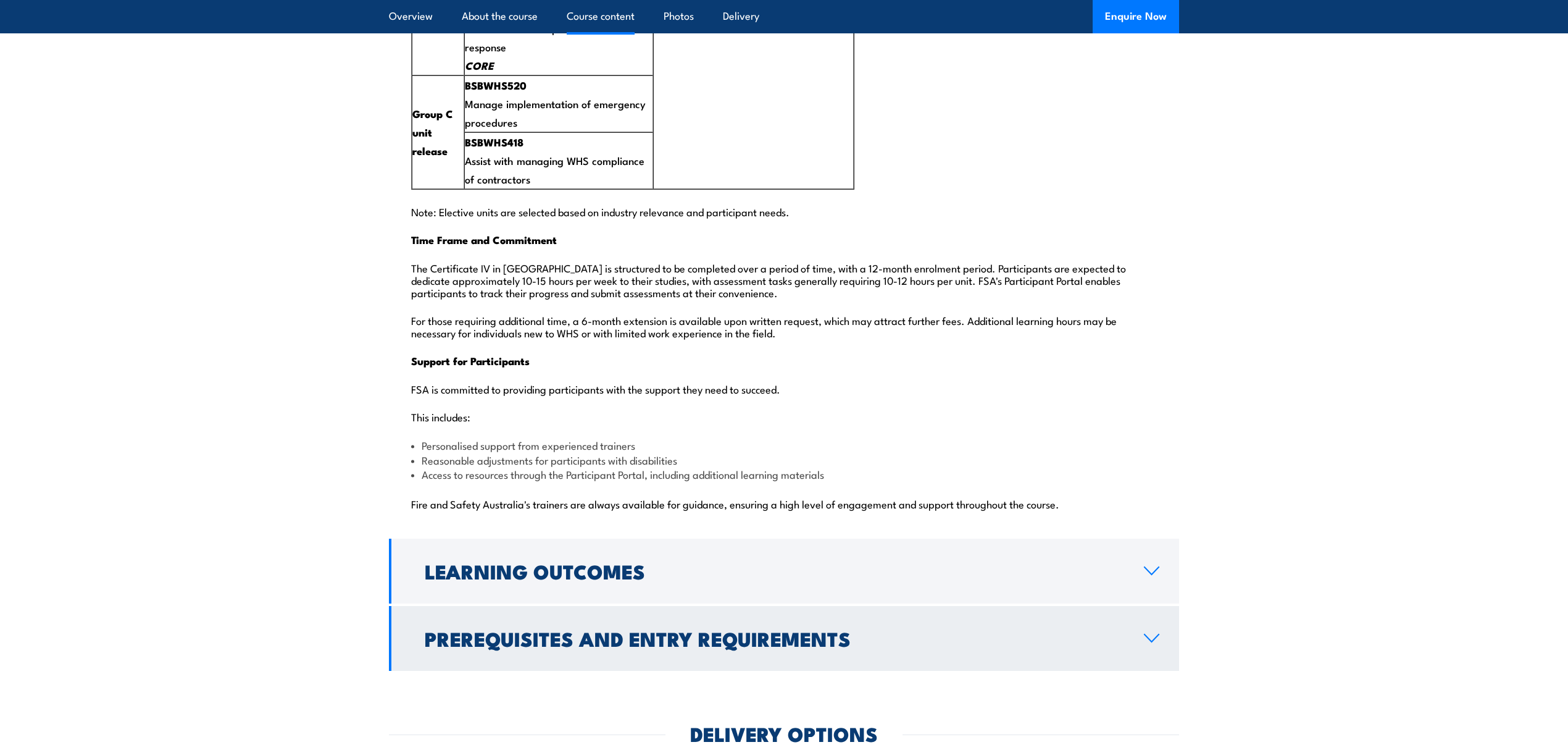
click at [1152, 633] on icon at bounding box center [1152, 638] width 17 height 10
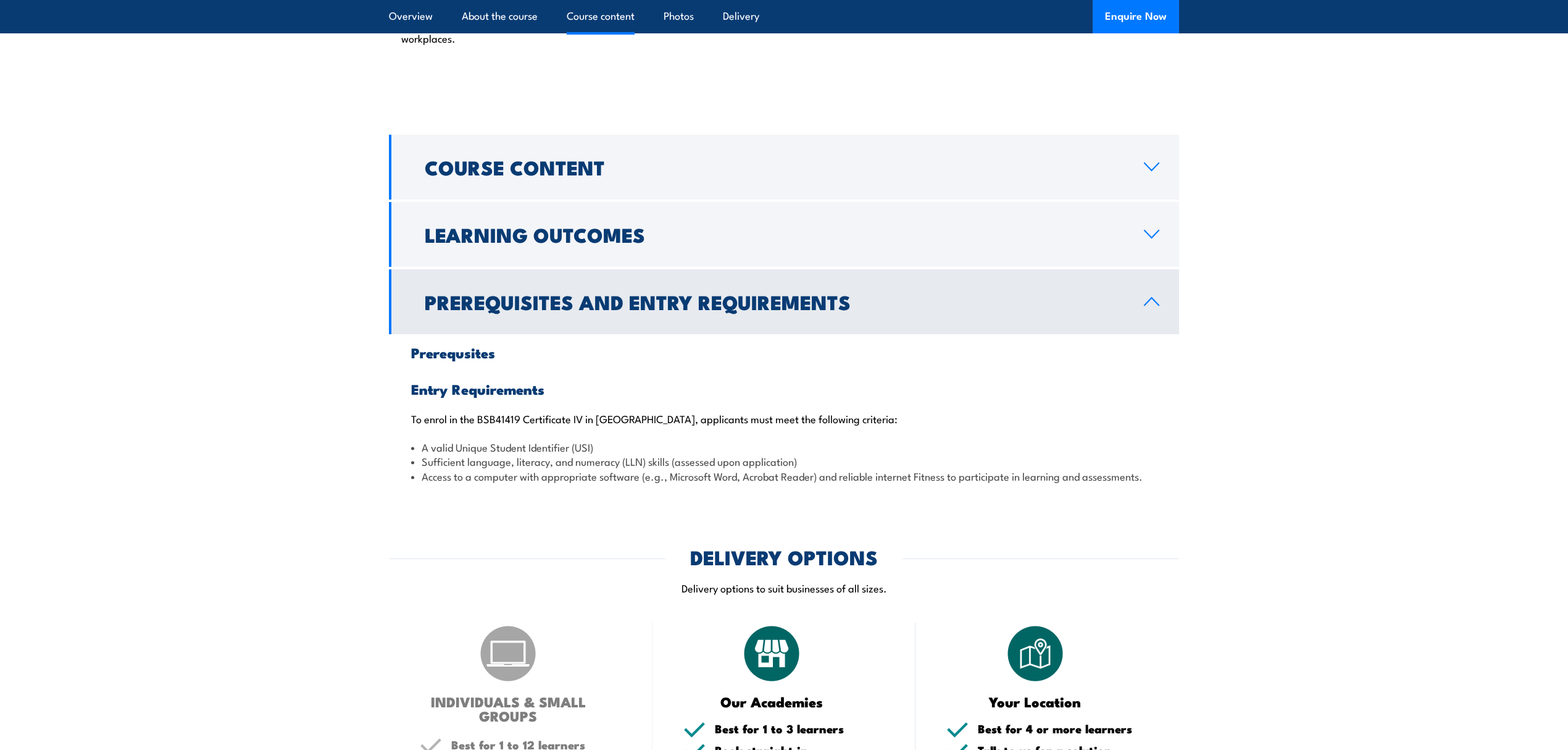
scroll to position [1054, 0]
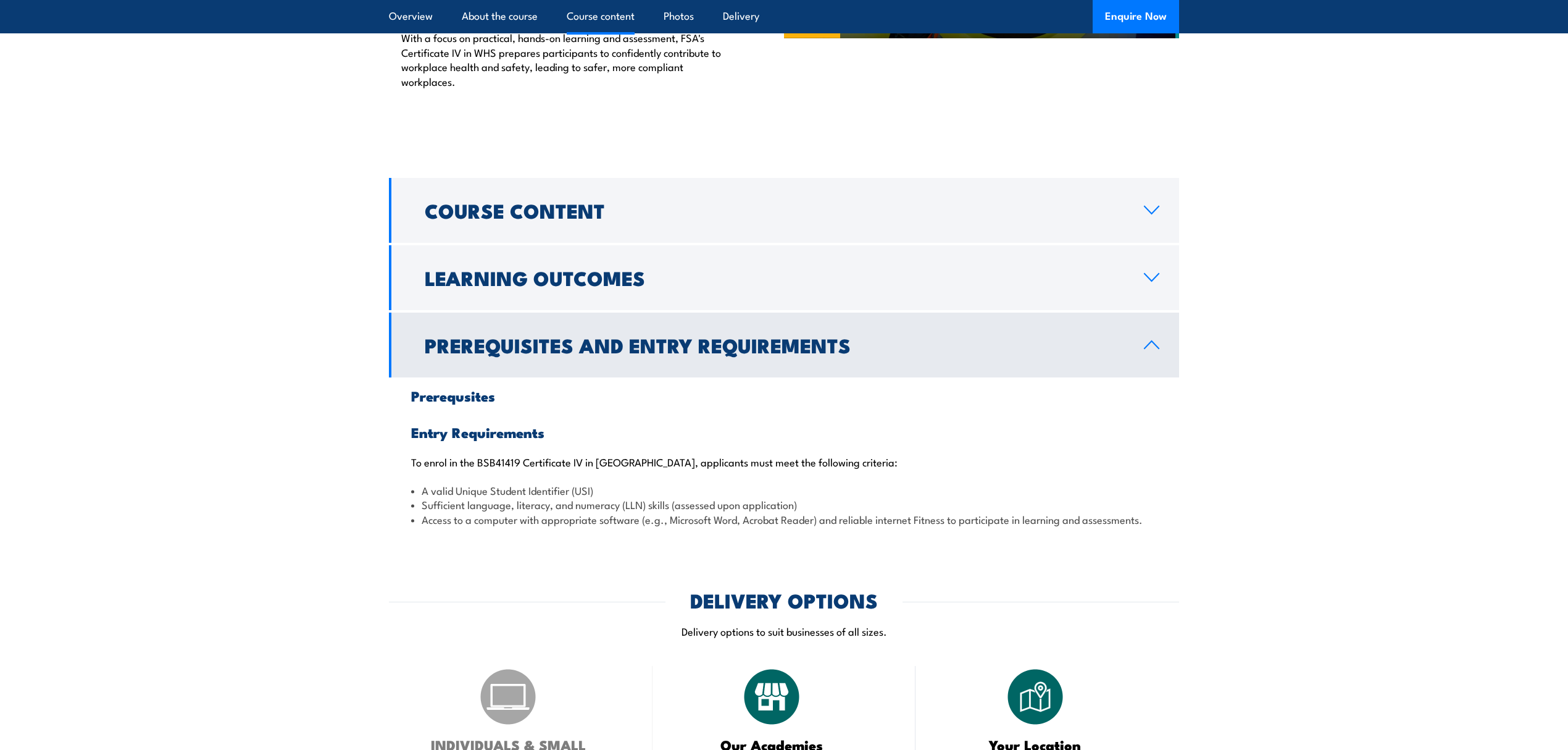
click at [1155, 320] on link "Prerequisites and Entry Requirements" at bounding box center [784, 345] width 791 height 65
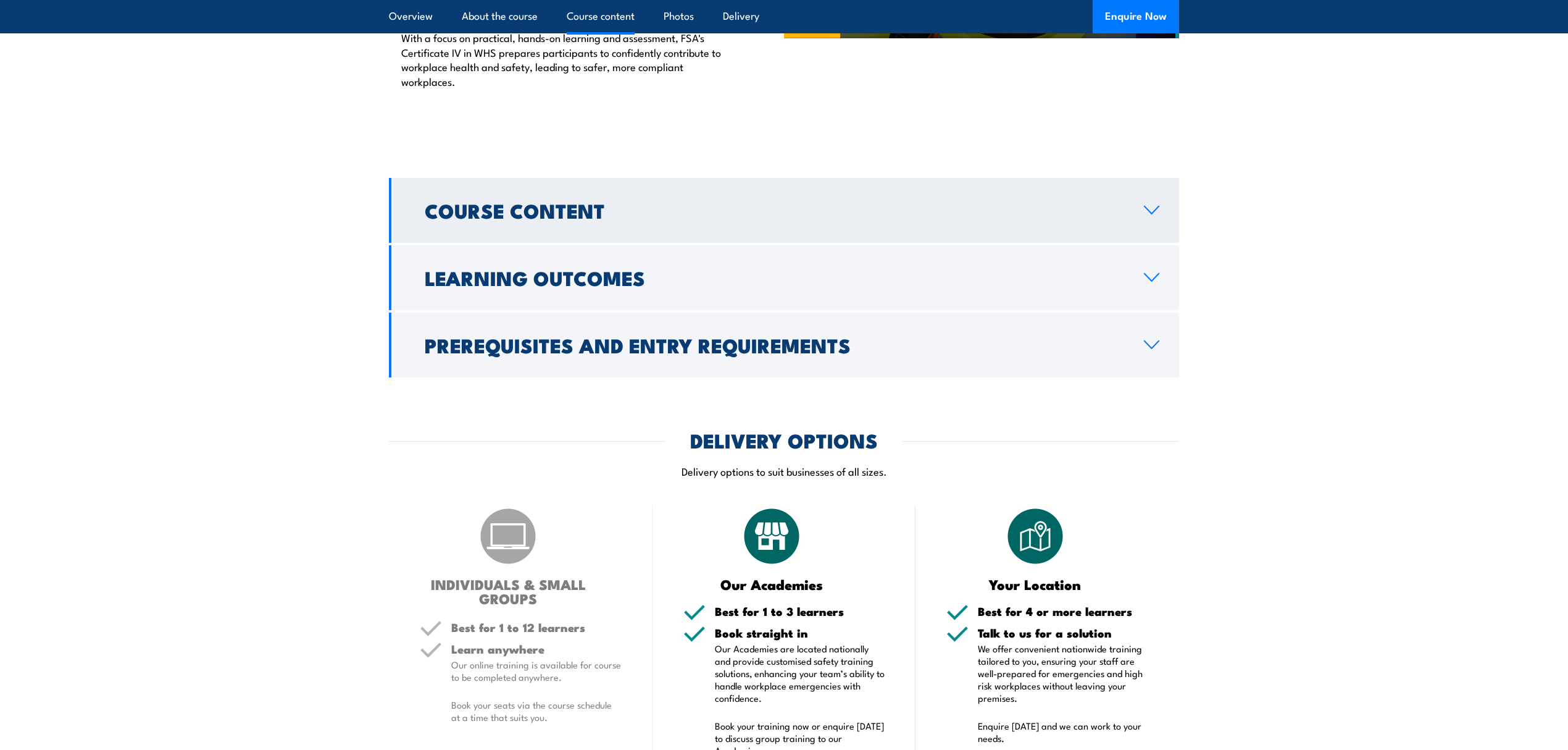
click at [1149, 193] on link "Course Content" at bounding box center [784, 210] width 791 height 65
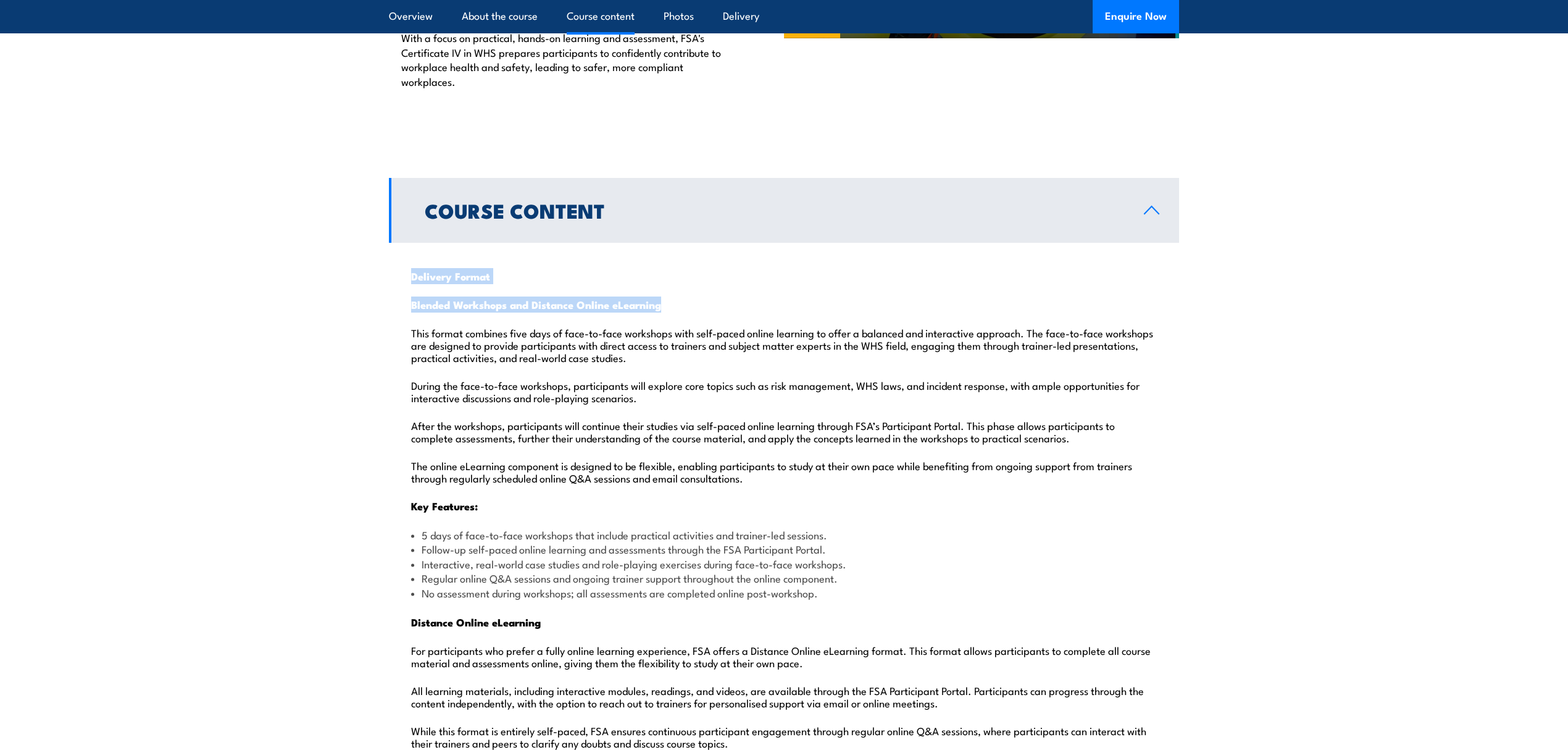
drag, startPoint x: 411, startPoint y: 250, endPoint x: 667, endPoint y: 268, distance: 256.6
click at [705, 326] on p "This format combines five days of face-to-face workshops with self-paced online…" at bounding box center [784, 345] width 746 height 37
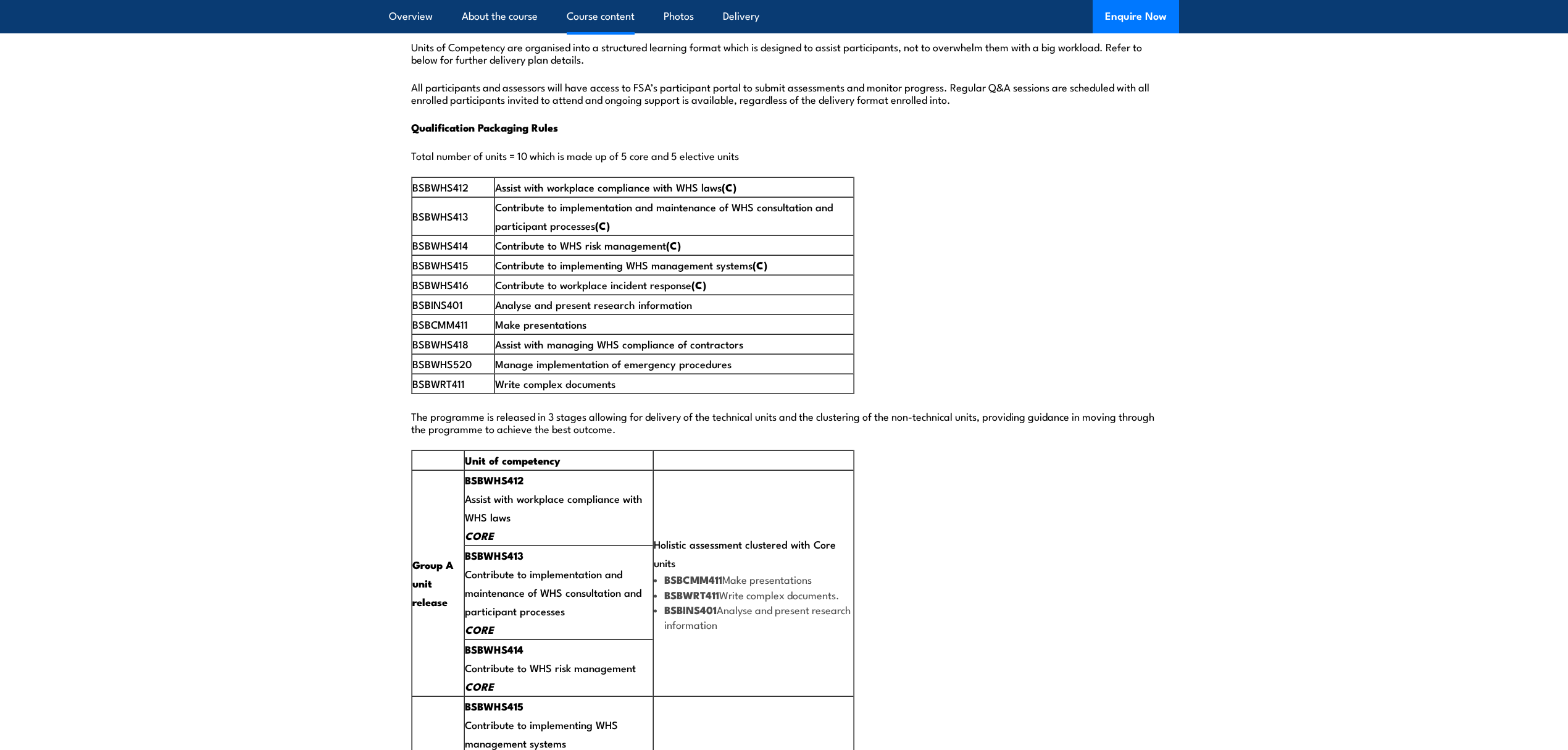
scroll to position [2042, 0]
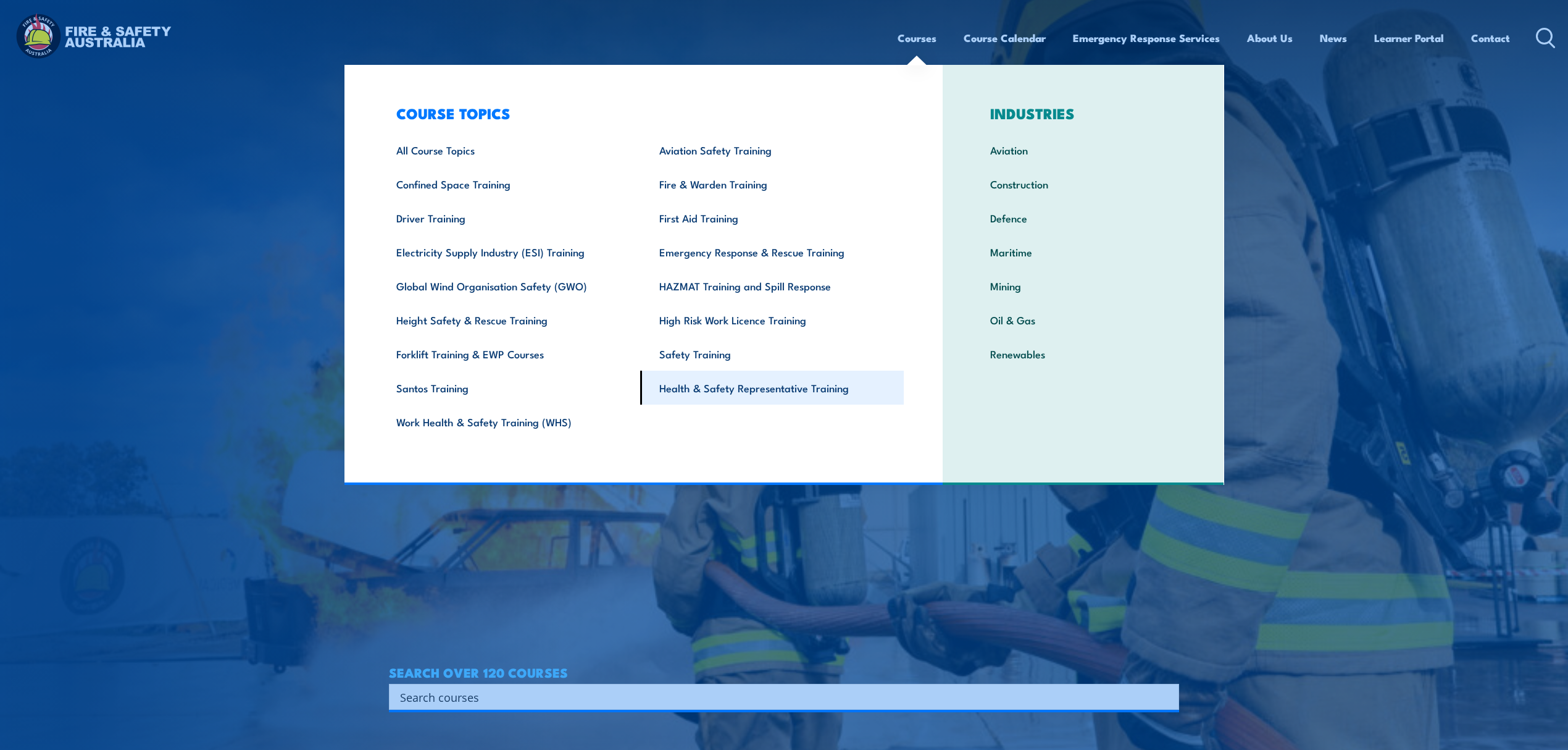
click at [773, 396] on link "Health & Safety Representative Training" at bounding box center [772, 387] width 264 height 34
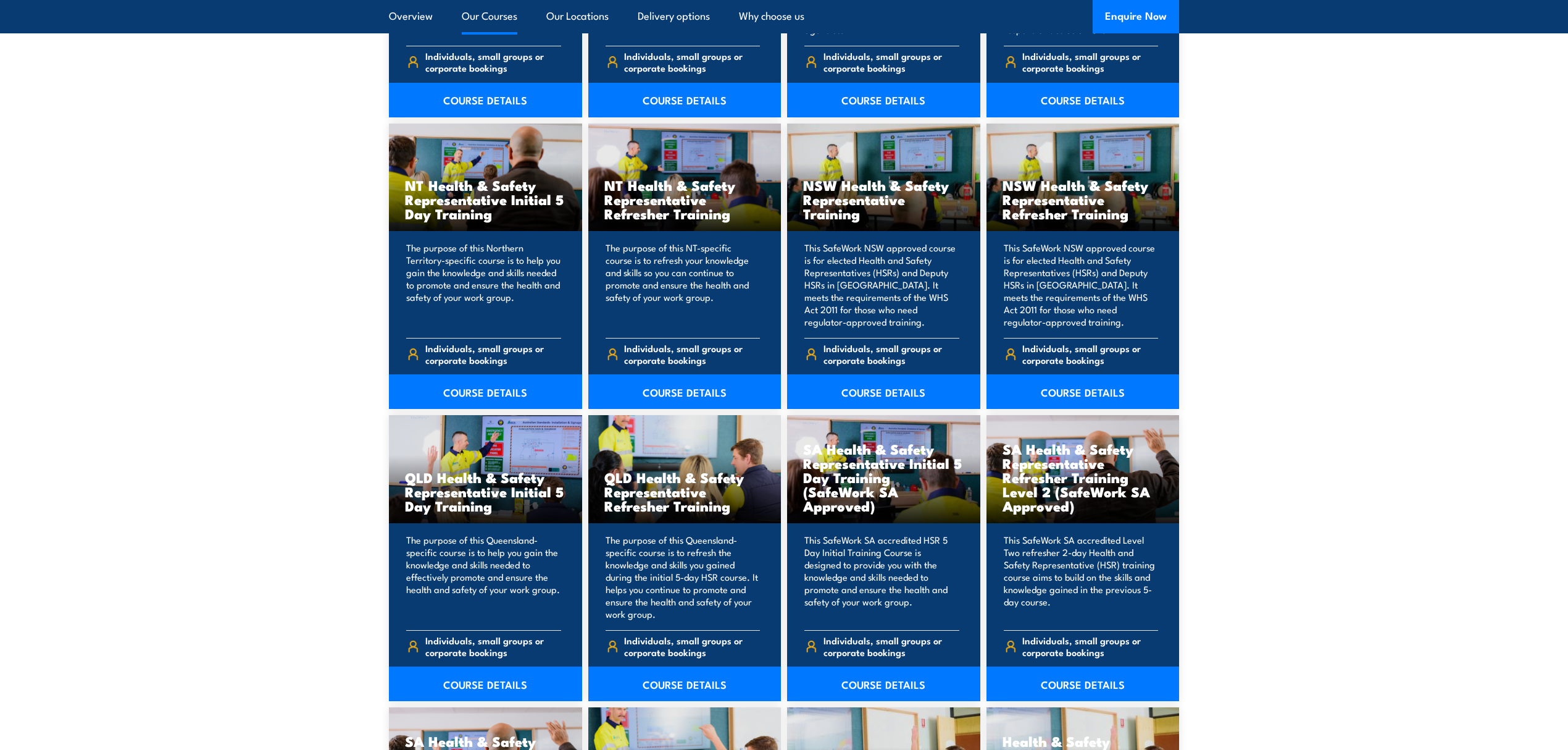
scroll to position [1235, 0]
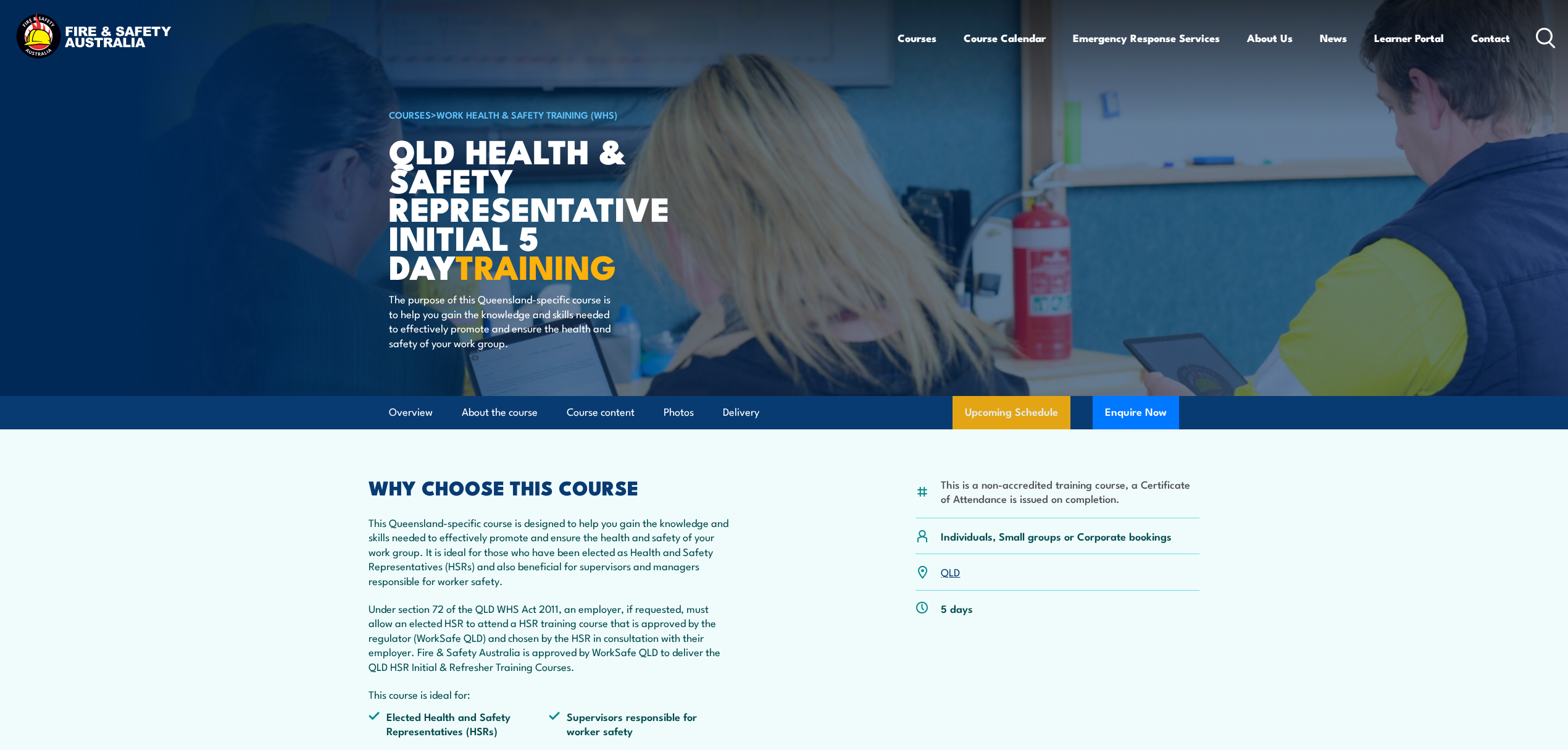
drag, startPoint x: 0, startPoint y: 0, endPoint x: 1005, endPoint y: 421, distance: 1089.6
click at [1005, 421] on link "Upcoming Schedule" at bounding box center [1012, 413] width 118 height 33
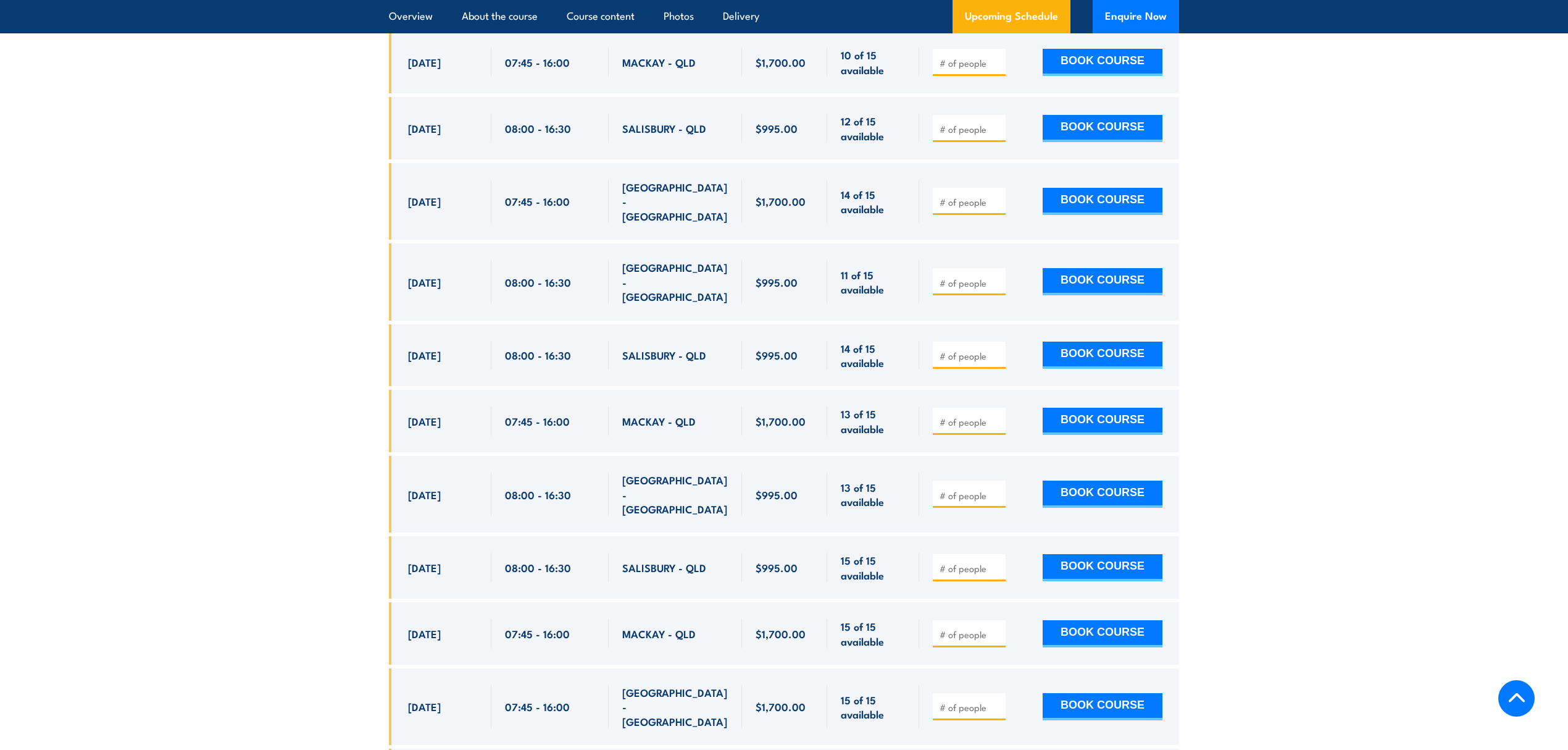
scroll to position [2612, 0]
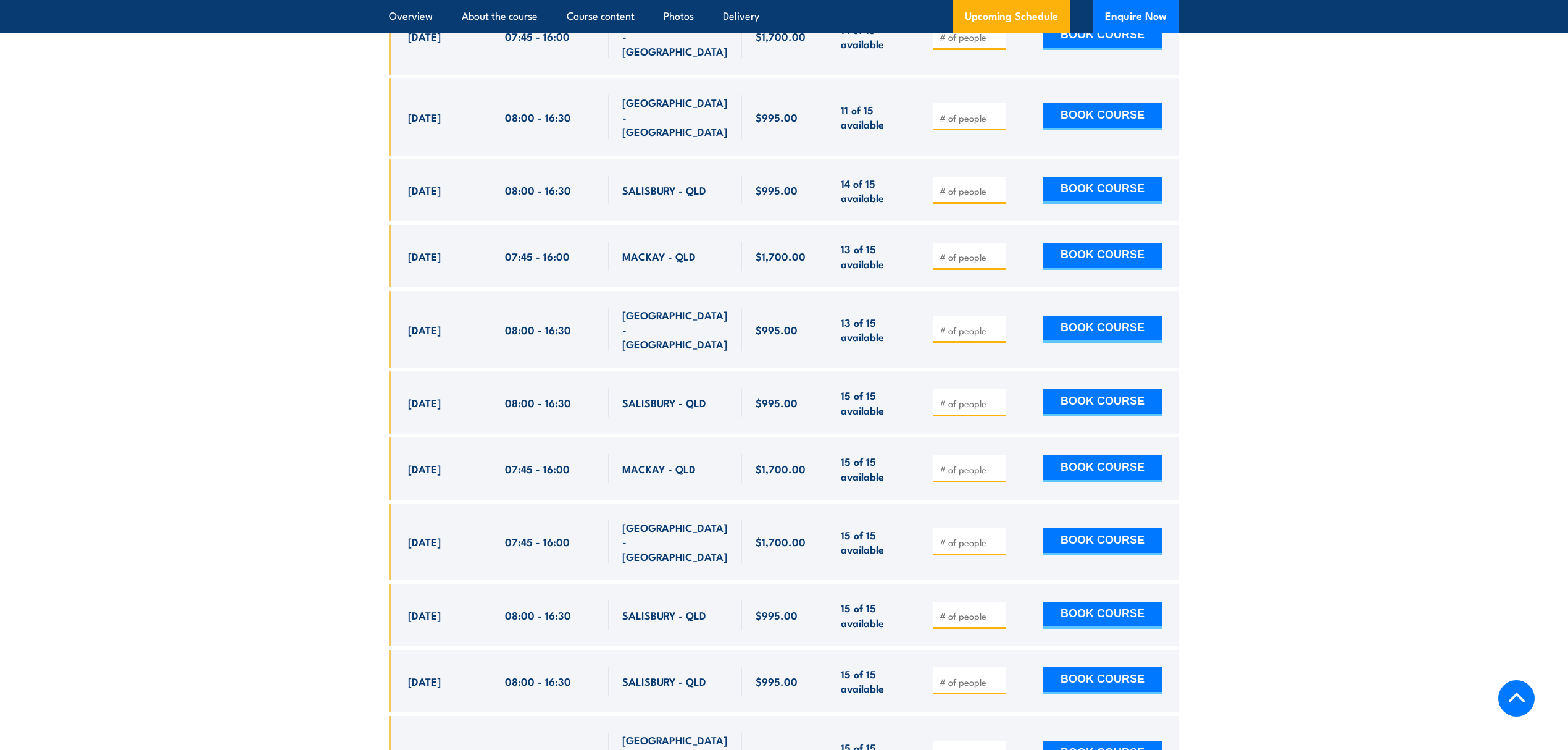
drag, startPoint x: 471, startPoint y: 285, endPoint x: 408, endPoint y: 298, distance: 64.3
click at [408, 307] on div "[DATE]" at bounding box center [443, 329] width 70 height 43
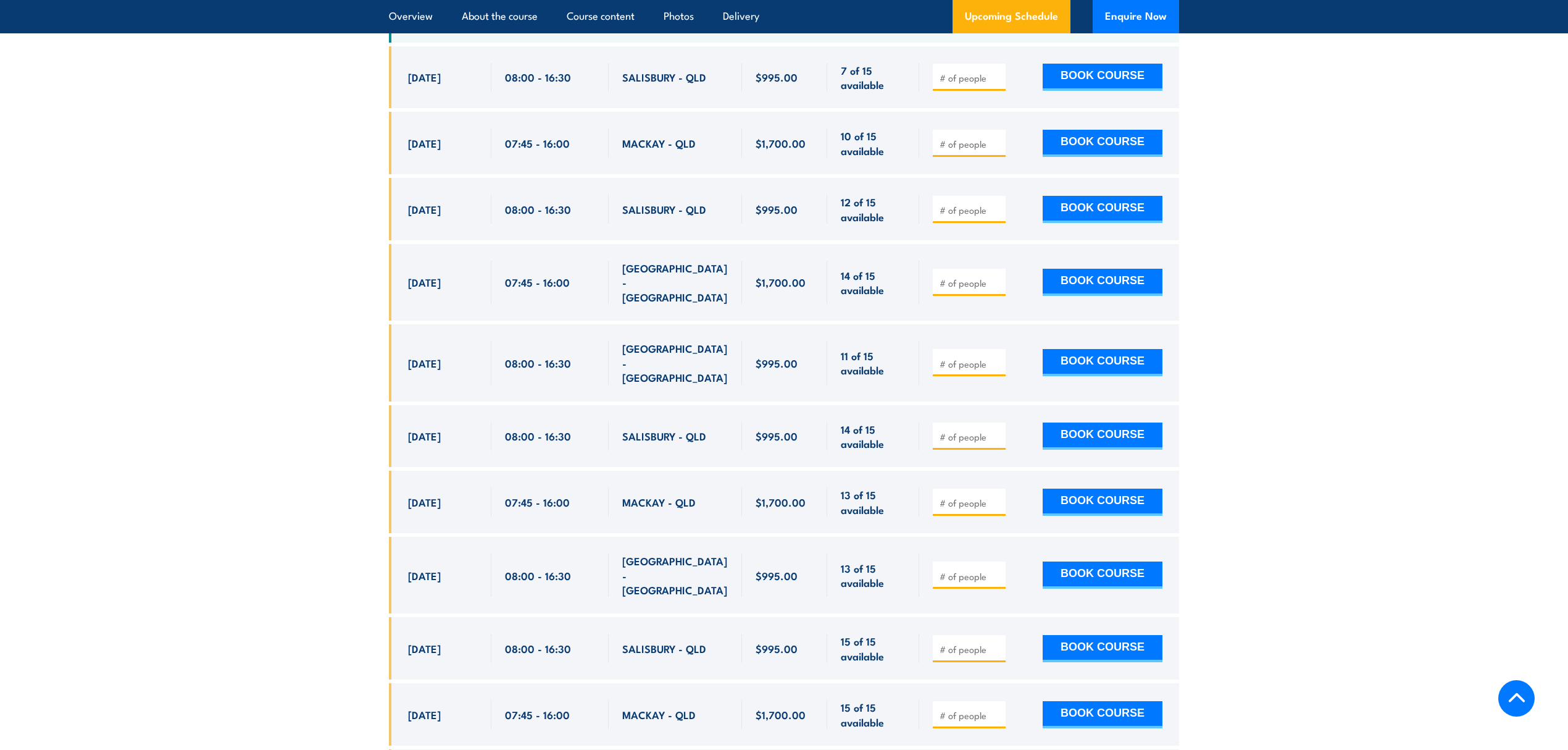
scroll to position [2365, 0]
